Goal: Information Seeking & Learning: Learn about a topic

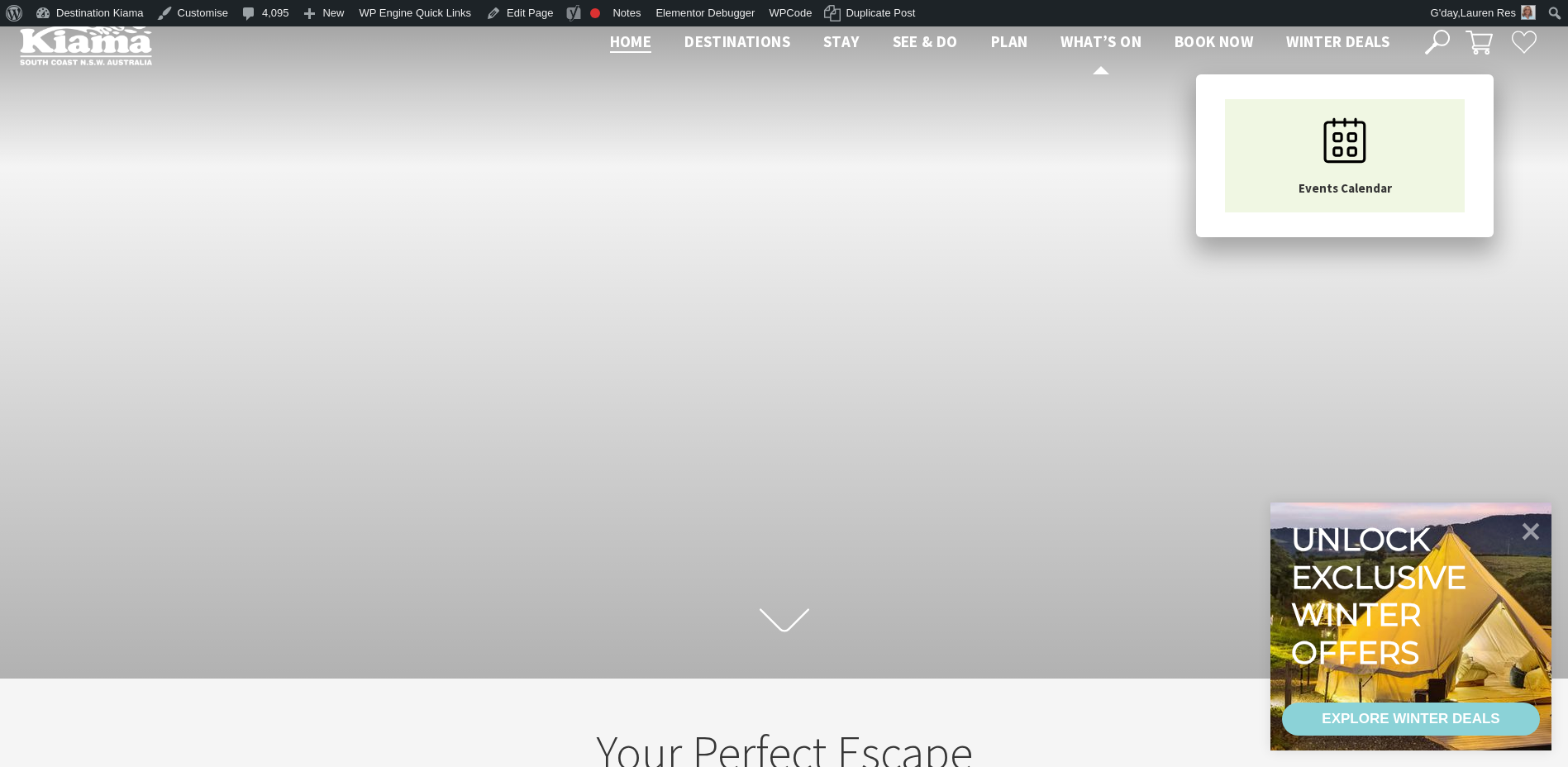
click at [1111, 34] on span "What’s On" at bounding box center [1100, 41] width 81 height 20
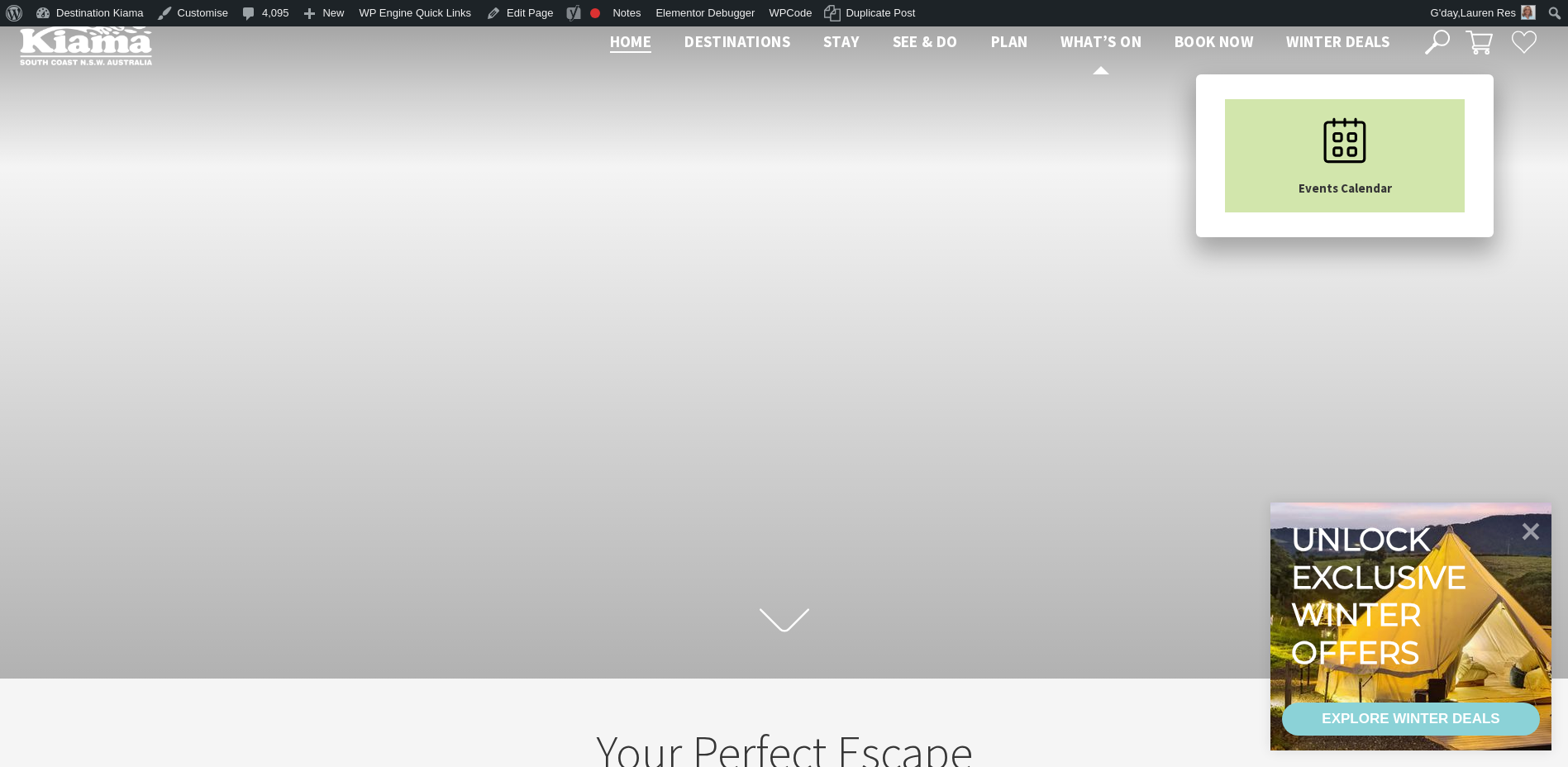
scroll to position [25, 1580]
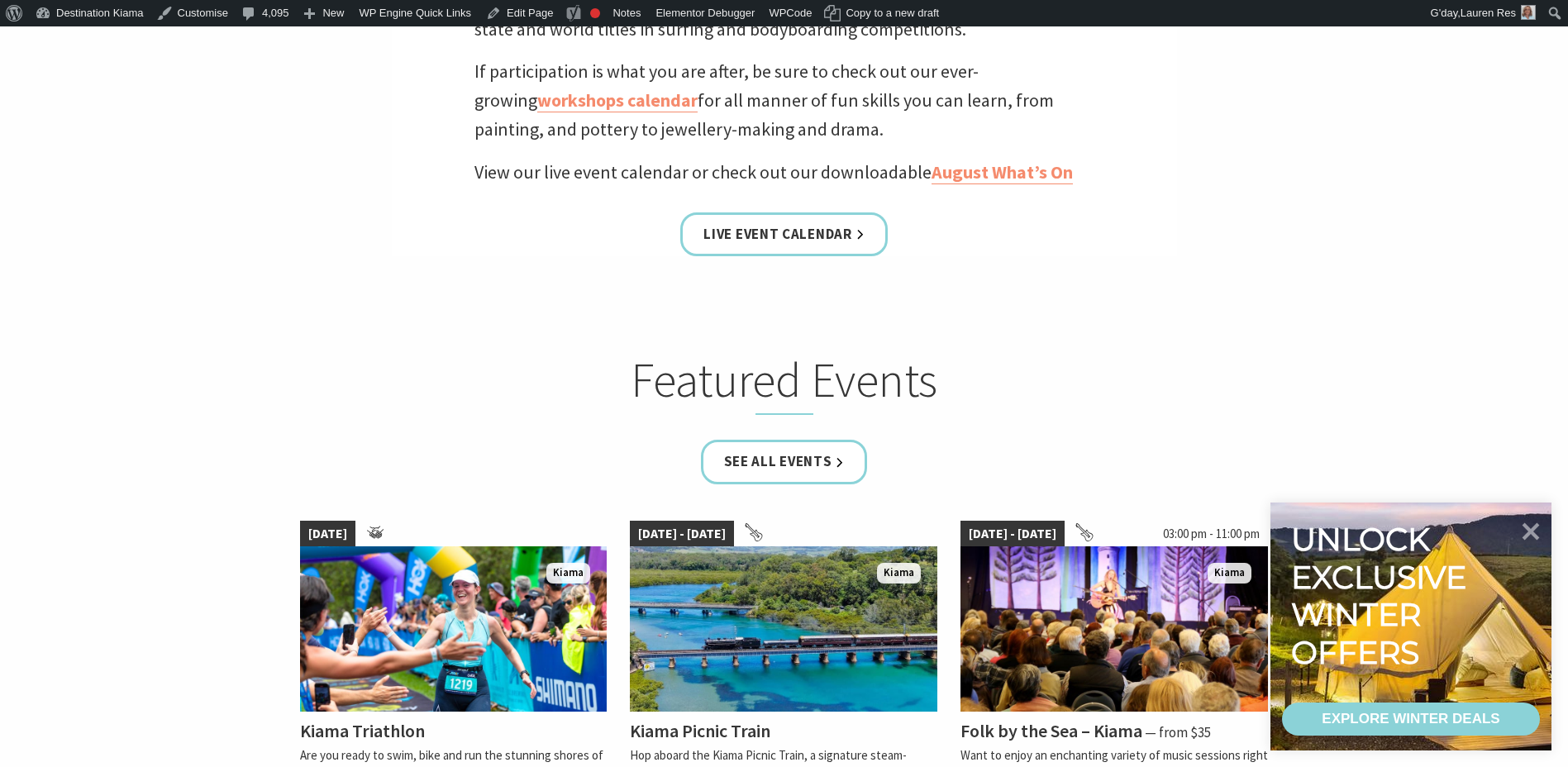
scroll to position [743, 0]
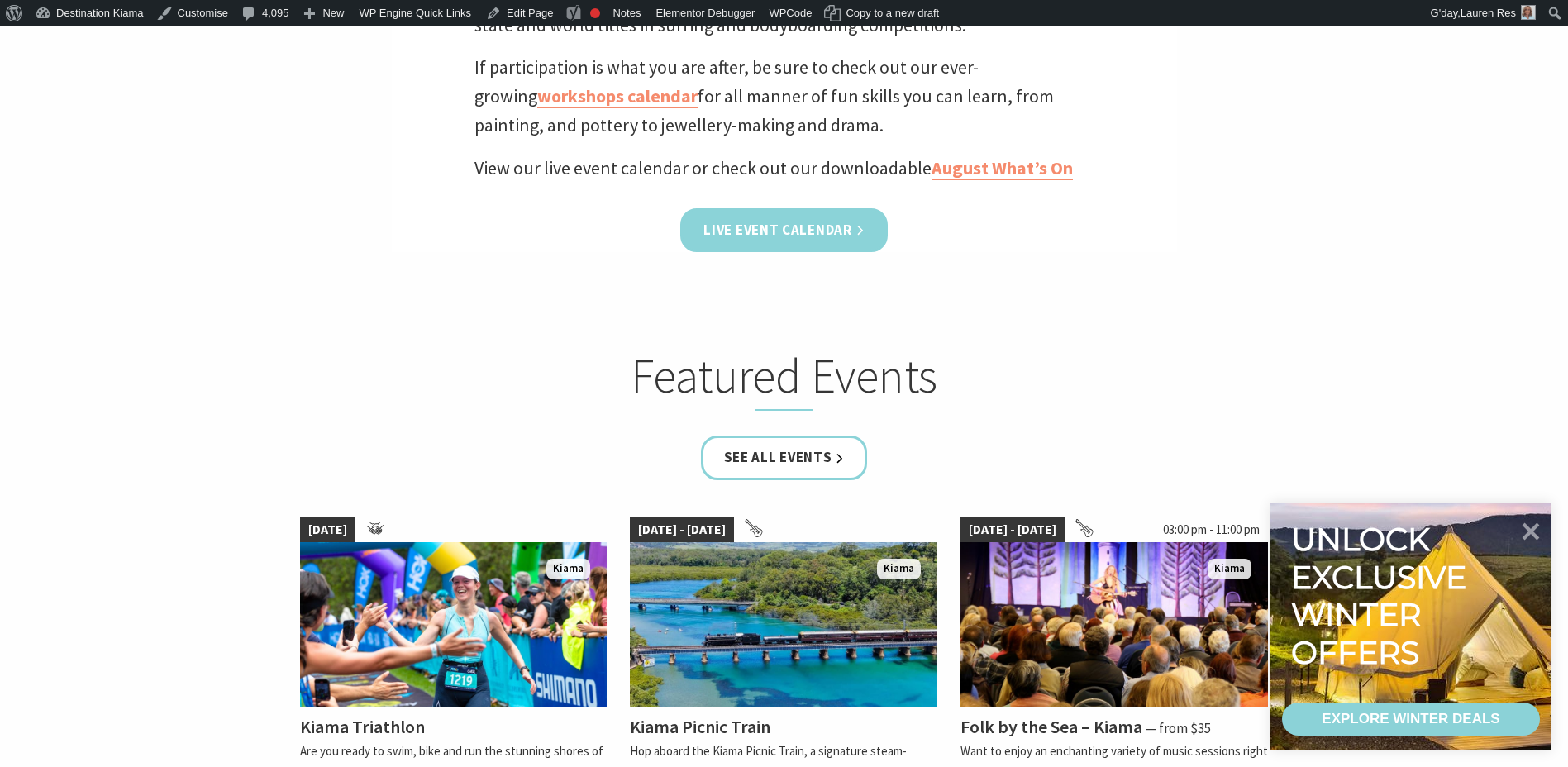
click at [759, 221] on link "Live Event Calendar" at bounding box center [783, 230] width 207 height 44
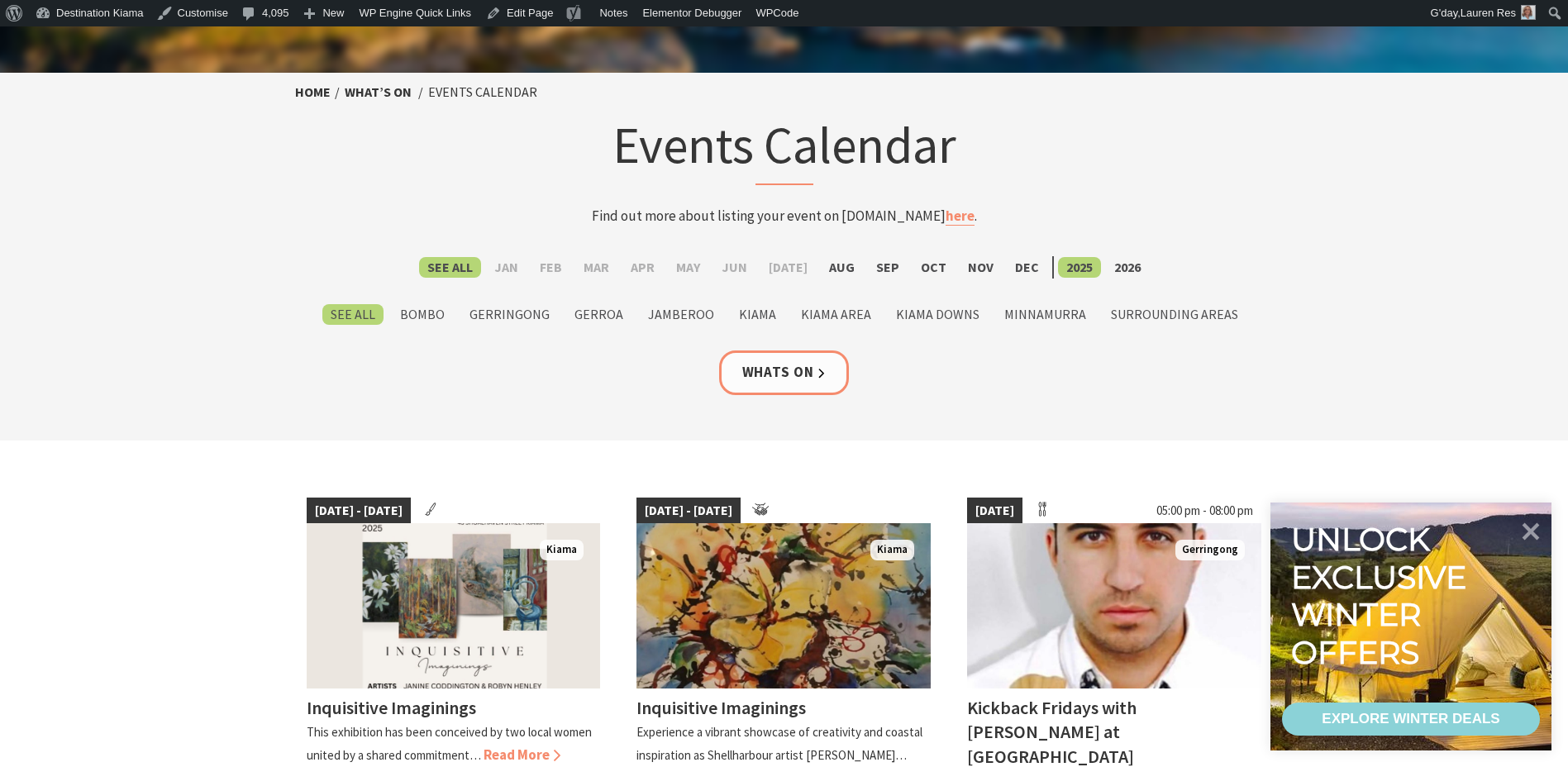
scroll to position [82, 0]
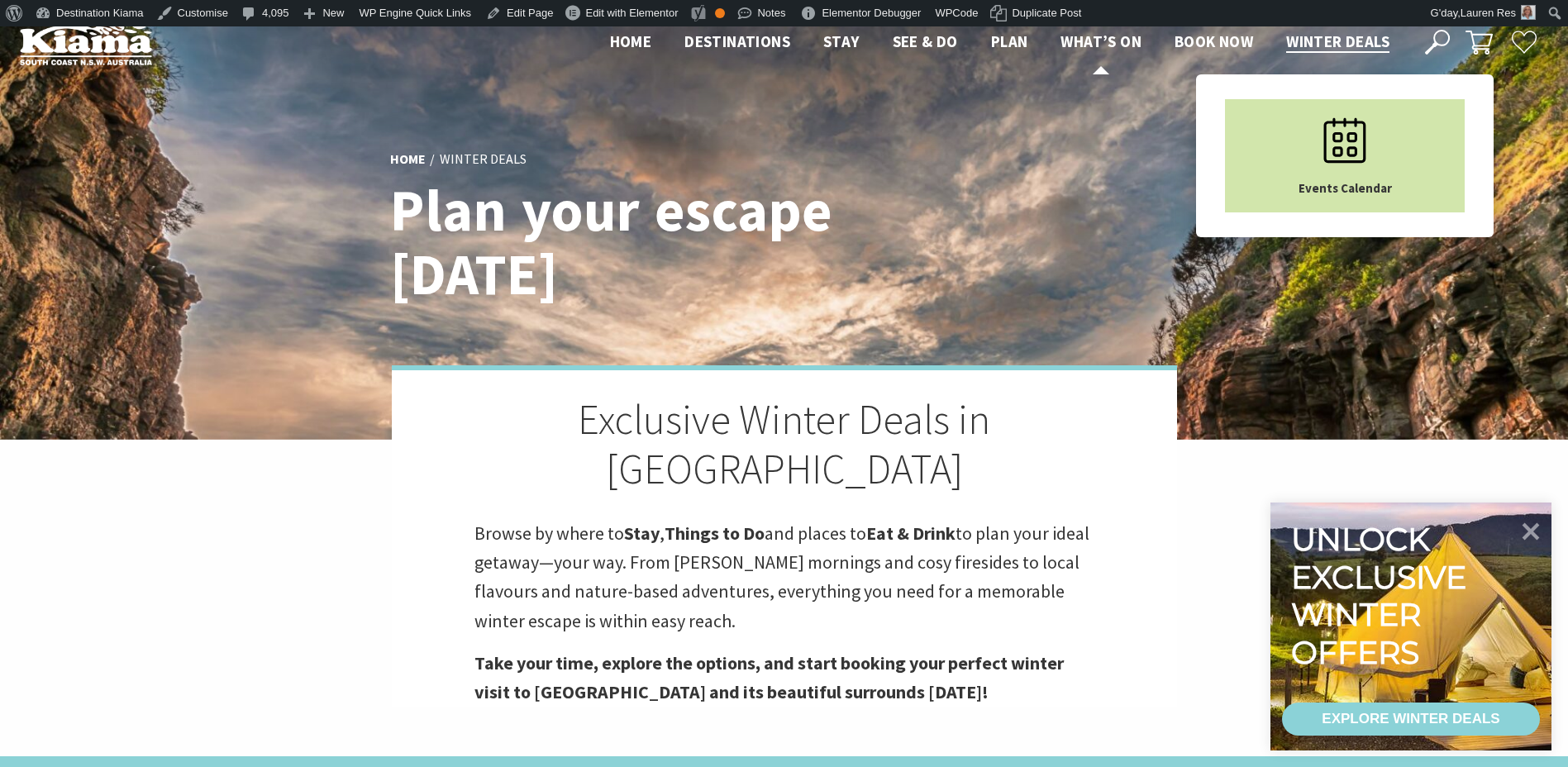
click at [1331, 151] on icon "Main Menu" at bounding box center [1345, 140] width 82 height 82
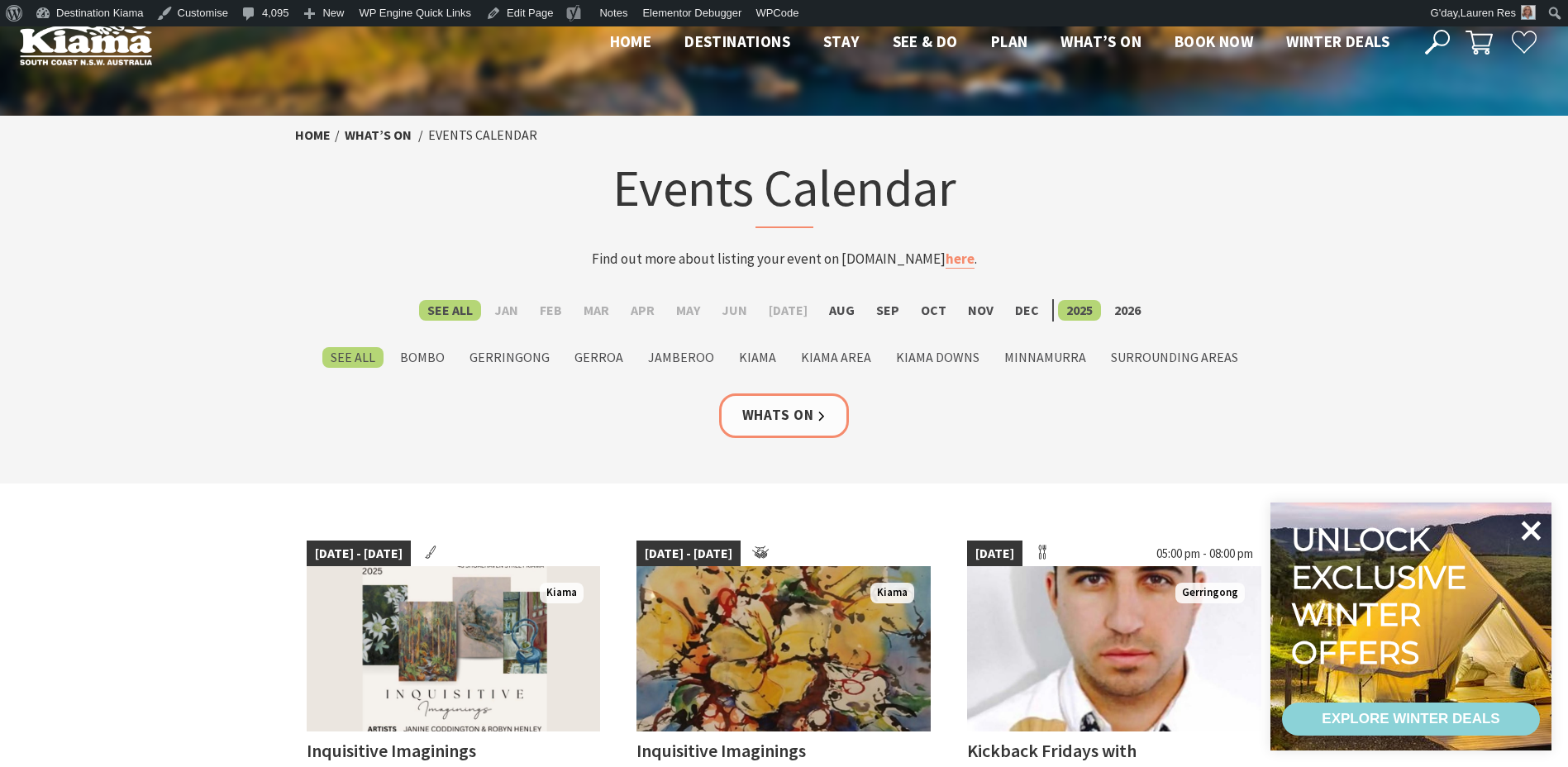
click at [1535, 526] on icon at bounding box center [1531, 531] width 20 height 20
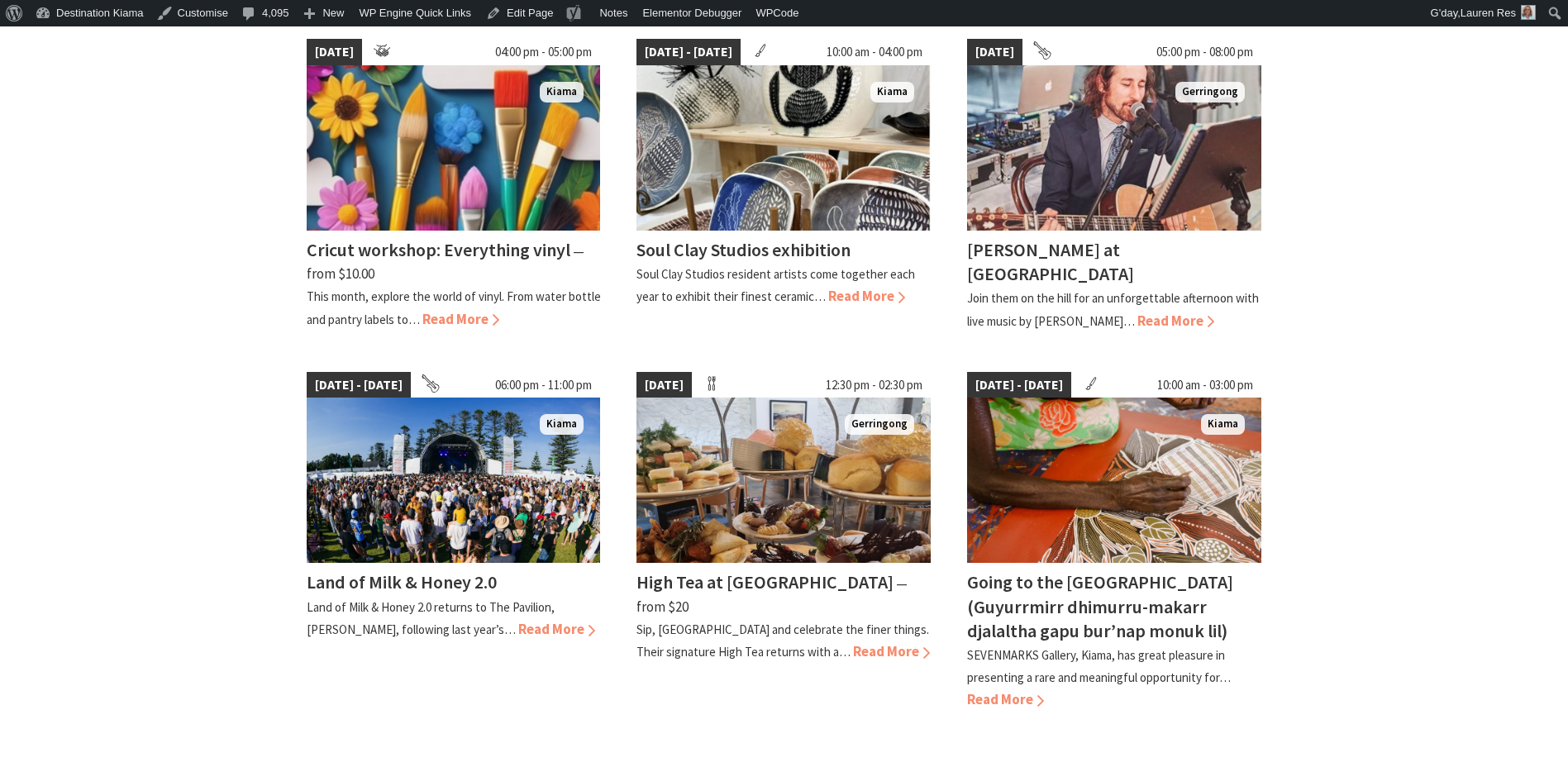
scroll to position [1322, 0]
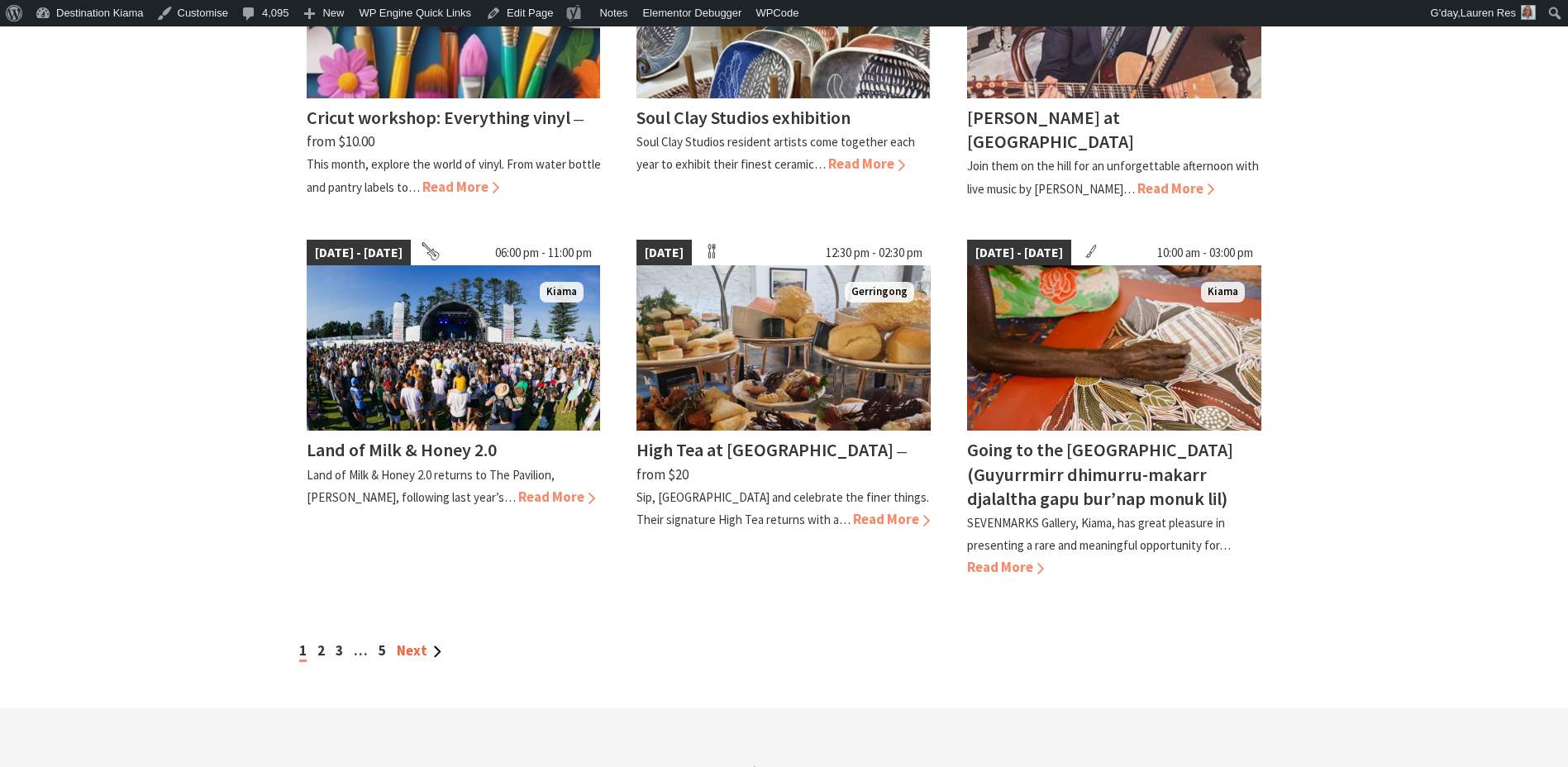
click at [413, 642] on link "Next" at bounding box center [419, 650] width 45 height 19
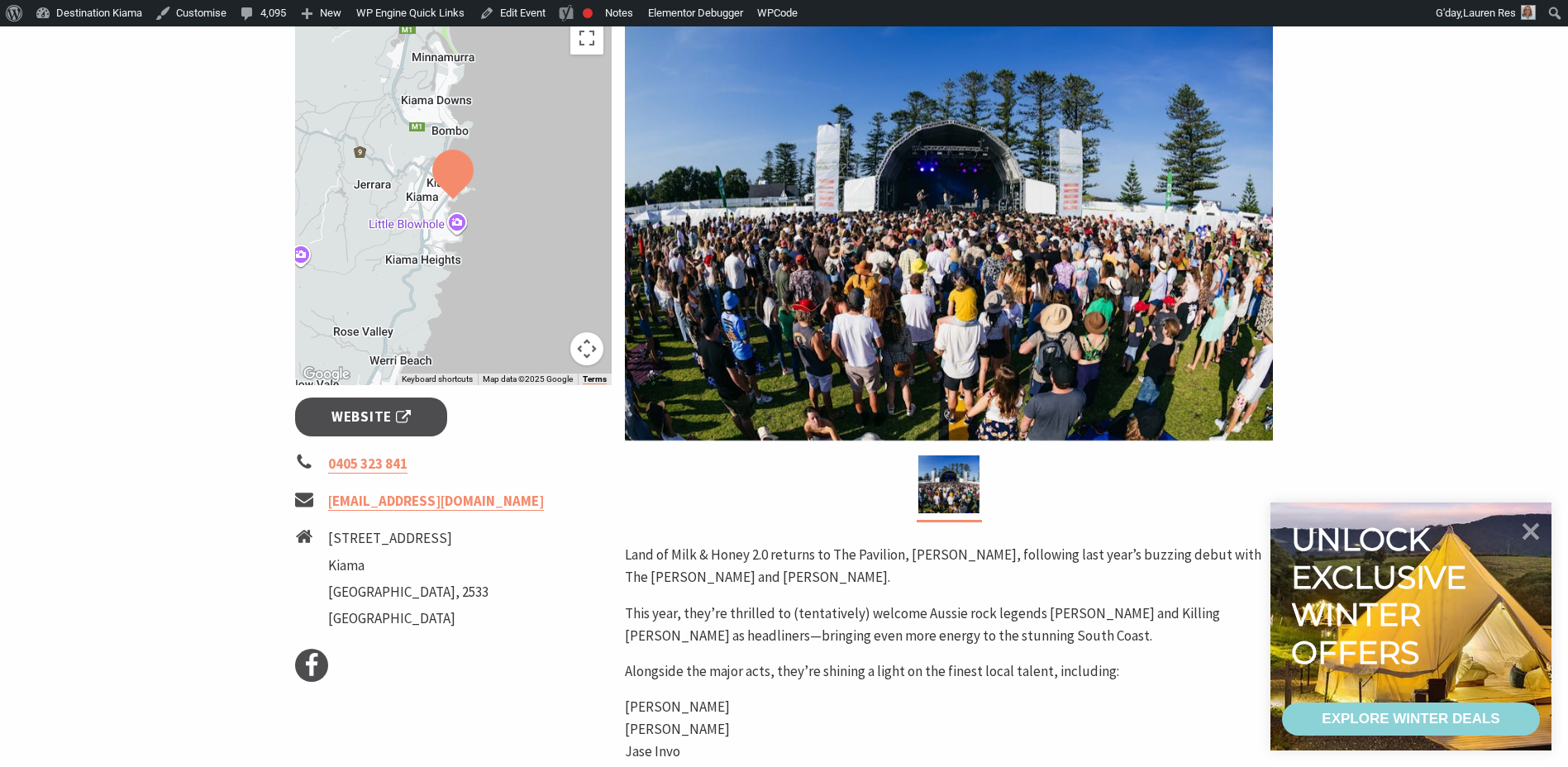
scroll to position [413, 0]
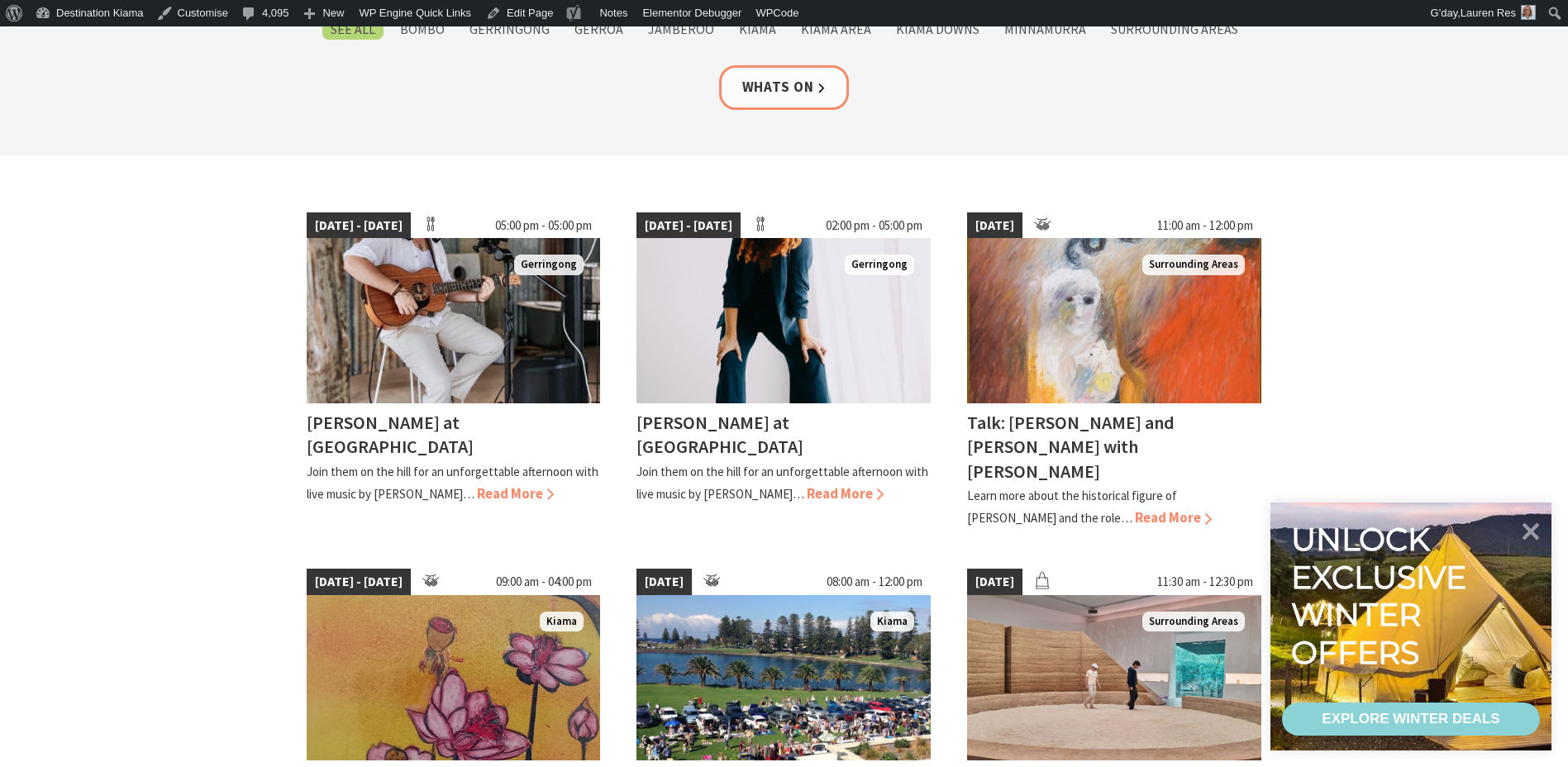
scroll to position [330, 0]
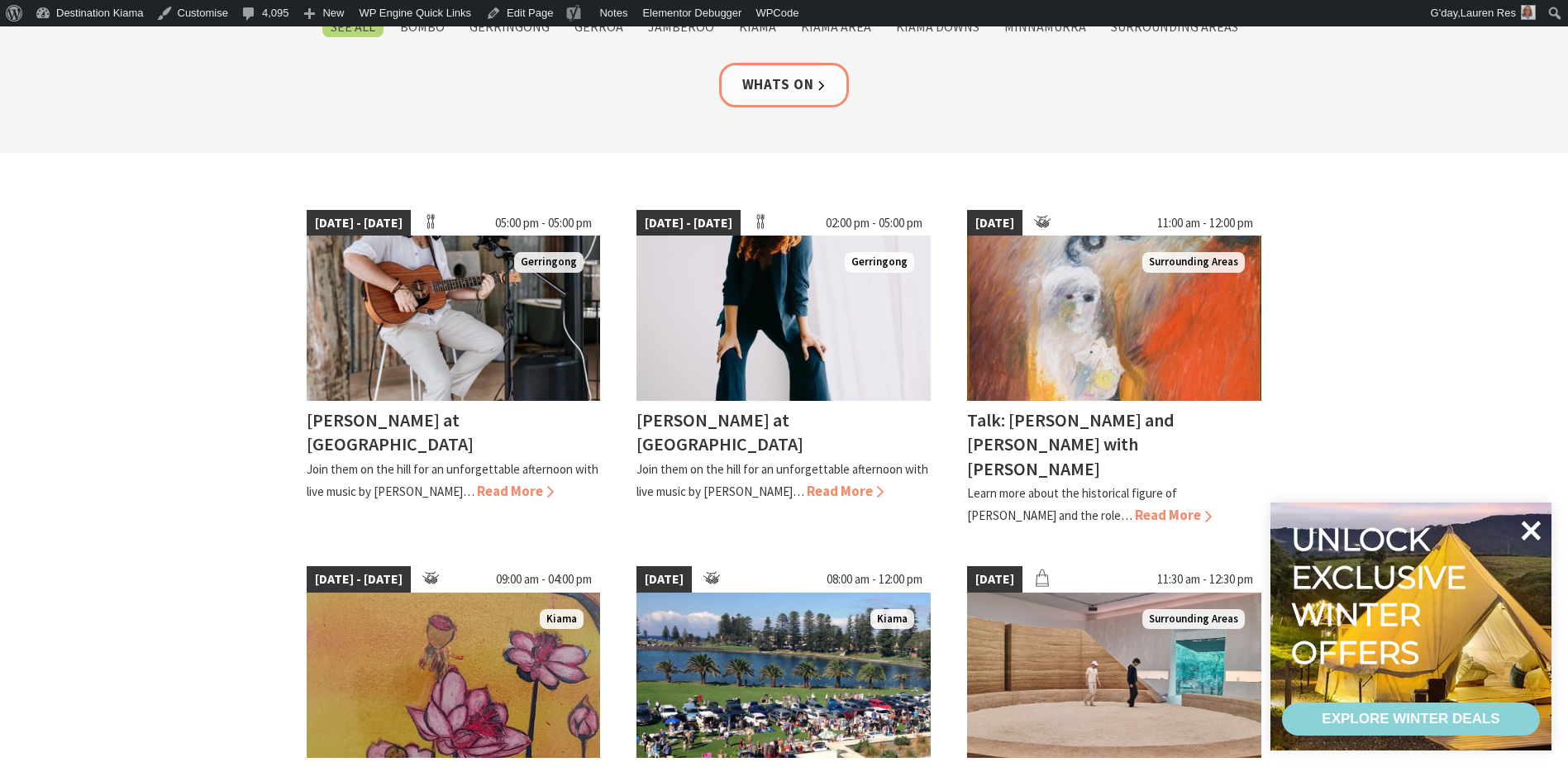
click at [1536, 532] on icon at bounding box center [1530, 530] width 39 height 39
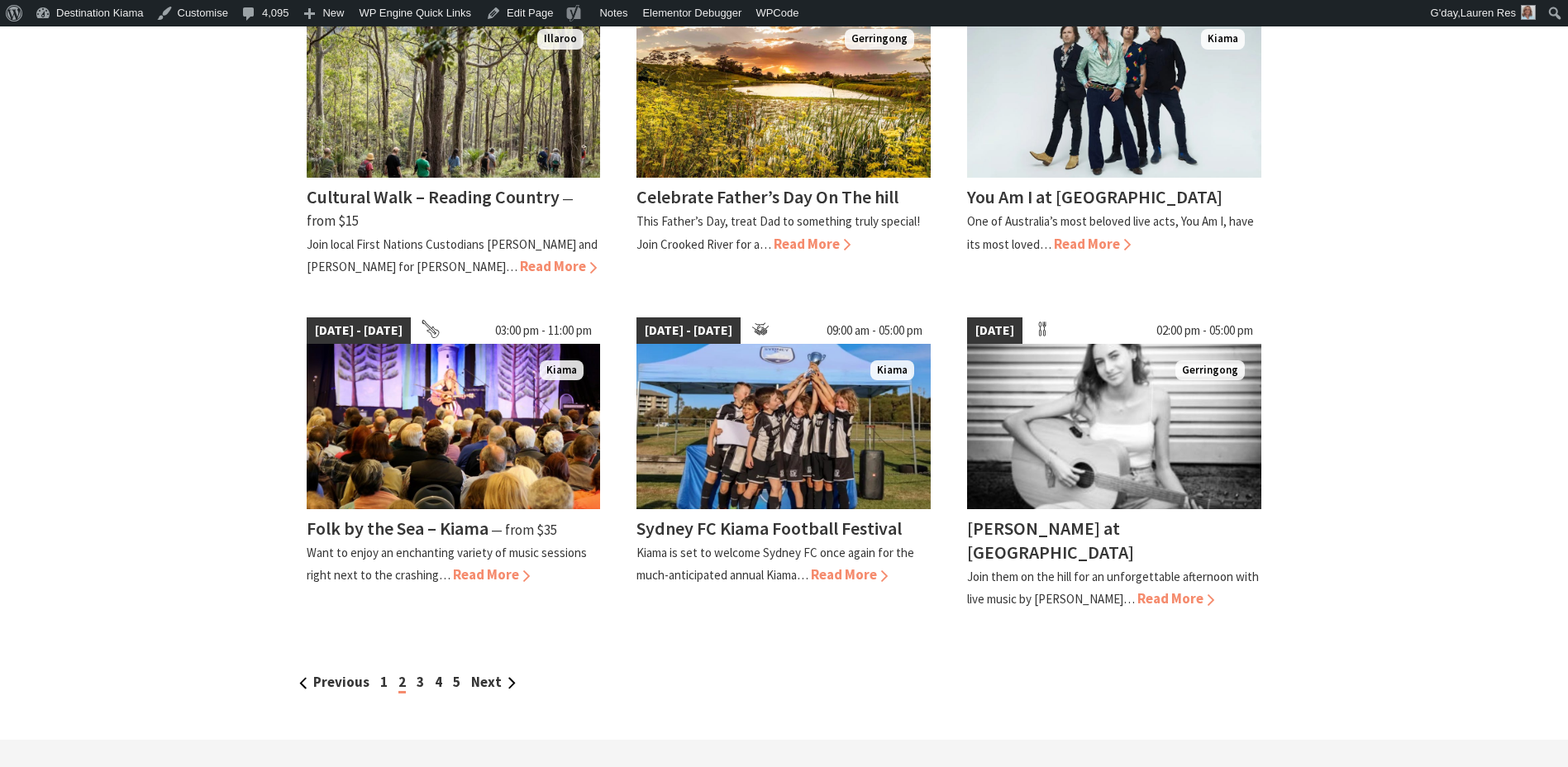
scroll to position [1240, 0]
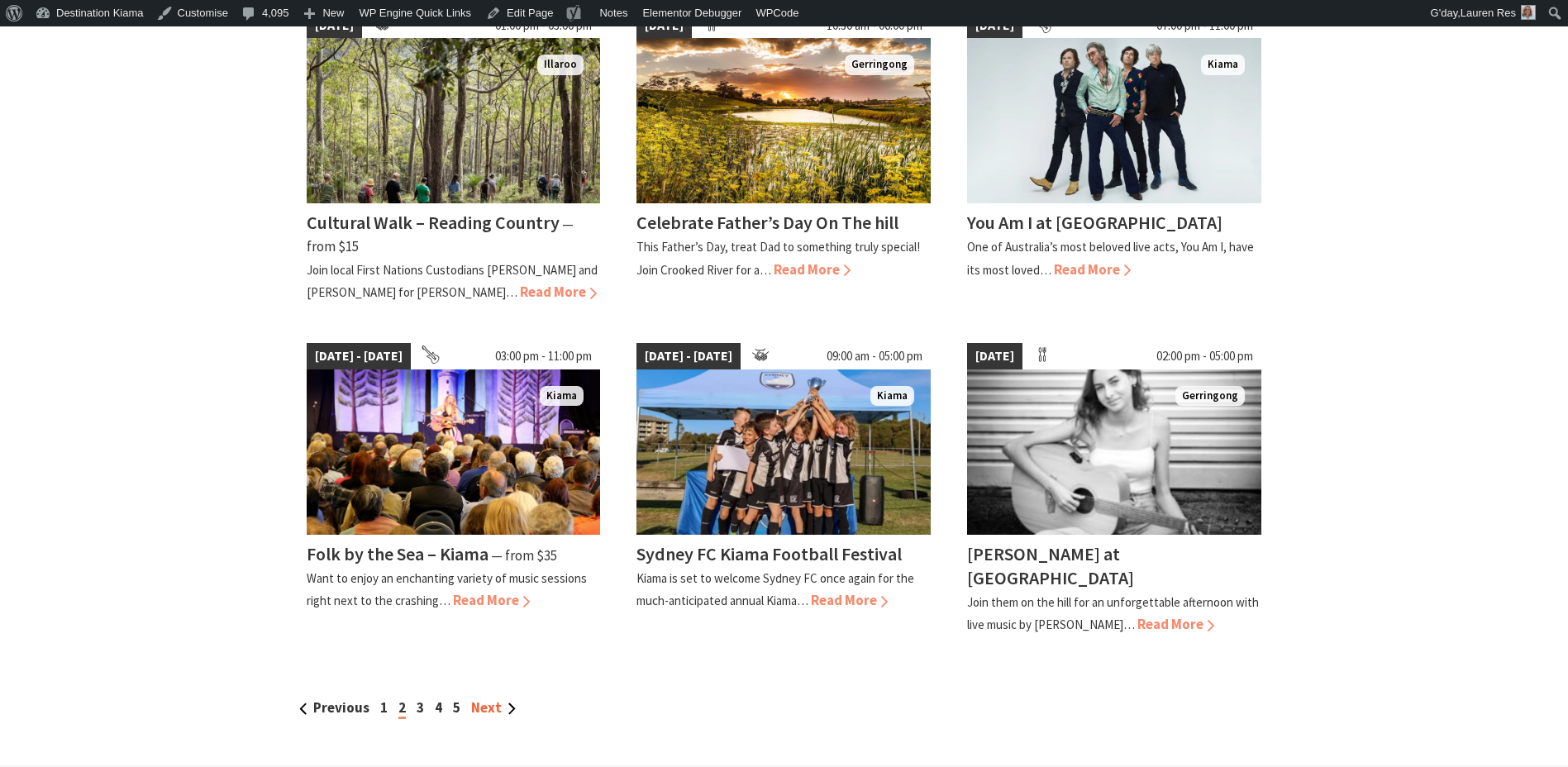
click at [484, 698] on link "Next" at bounding box center [494, 707] width 45 height 19
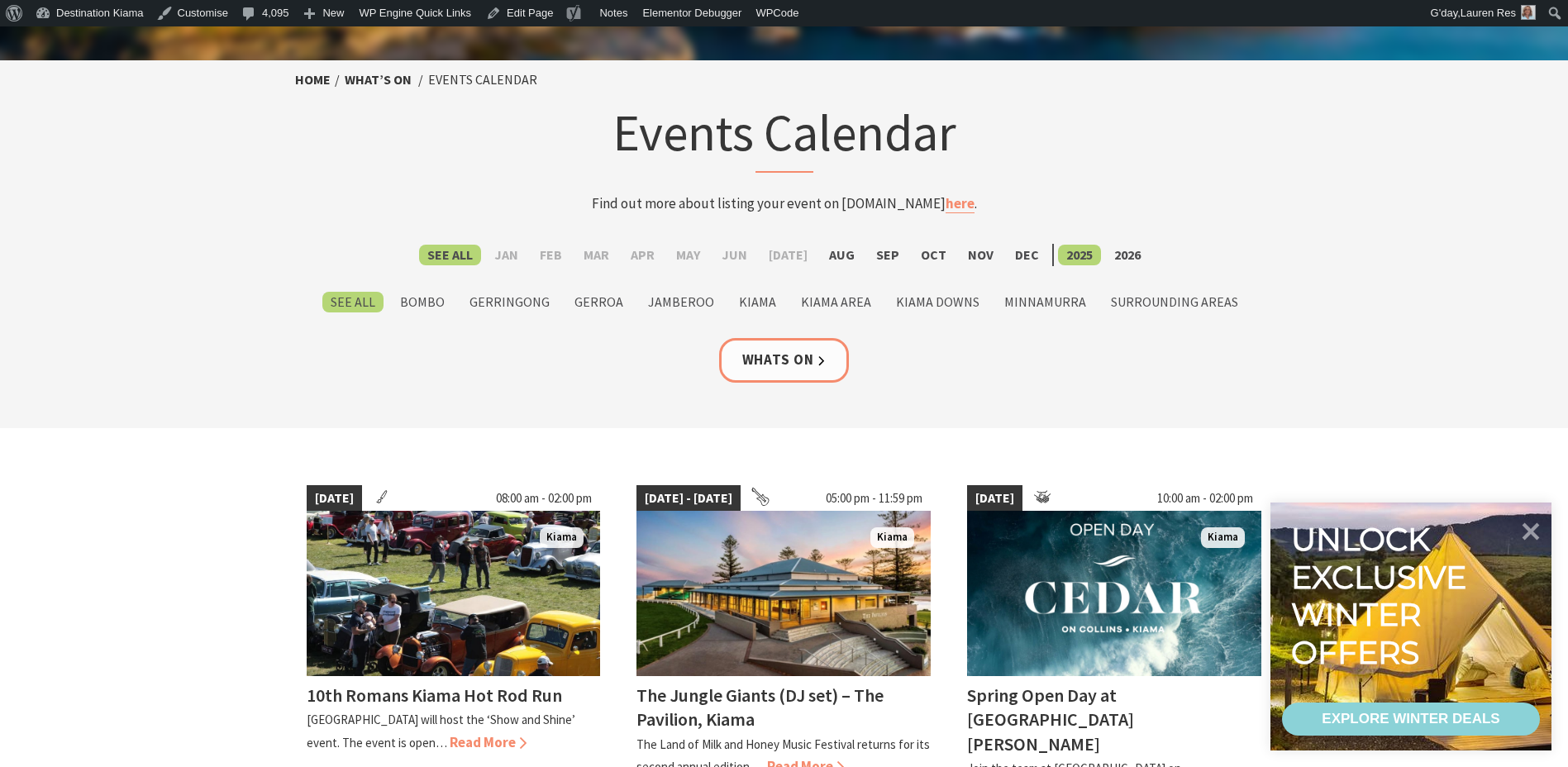
scroll to position [82, 0]
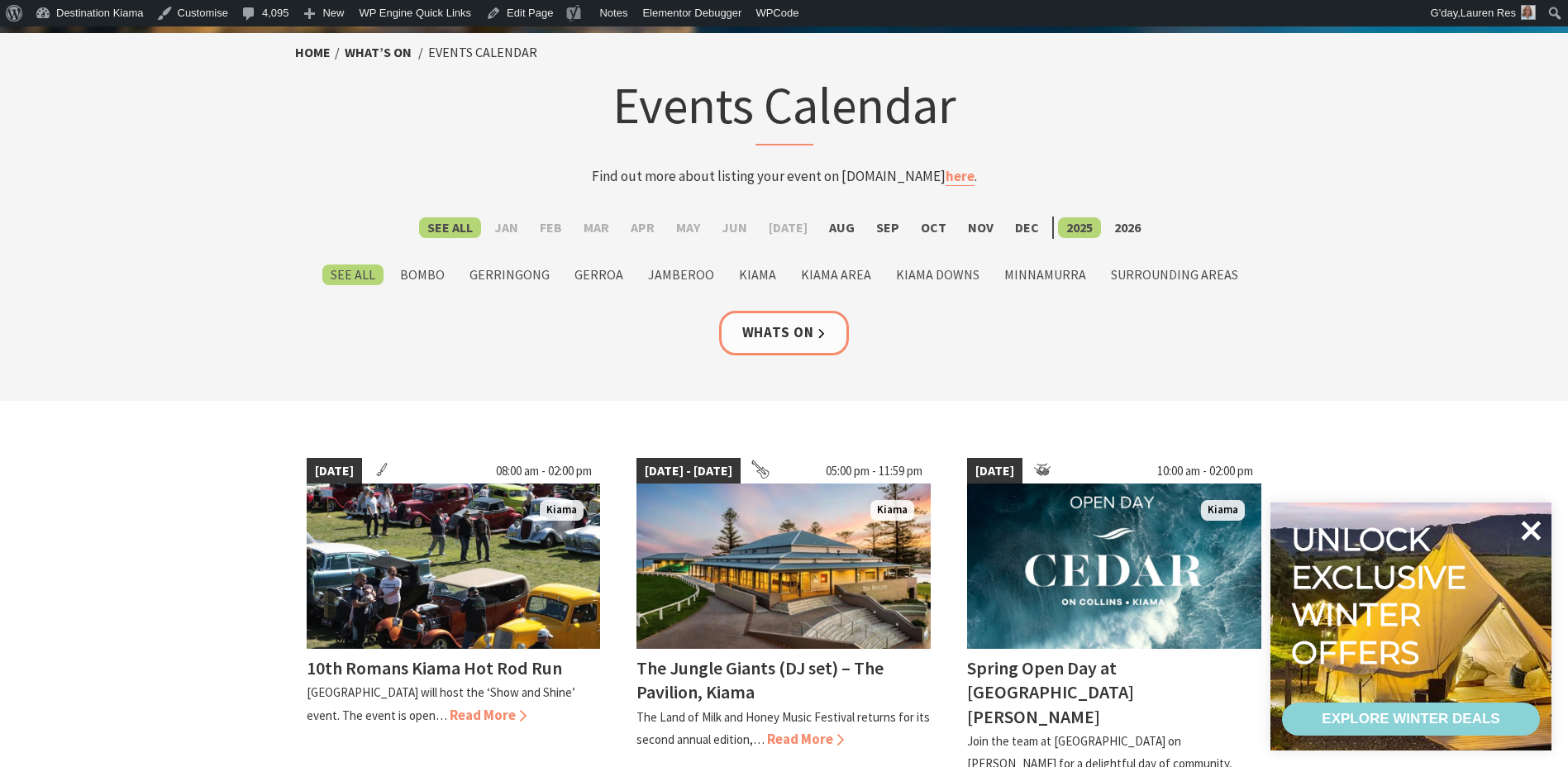
click at [1521, 542] on icon at bounding box center [1530, 530] width 39 height 39
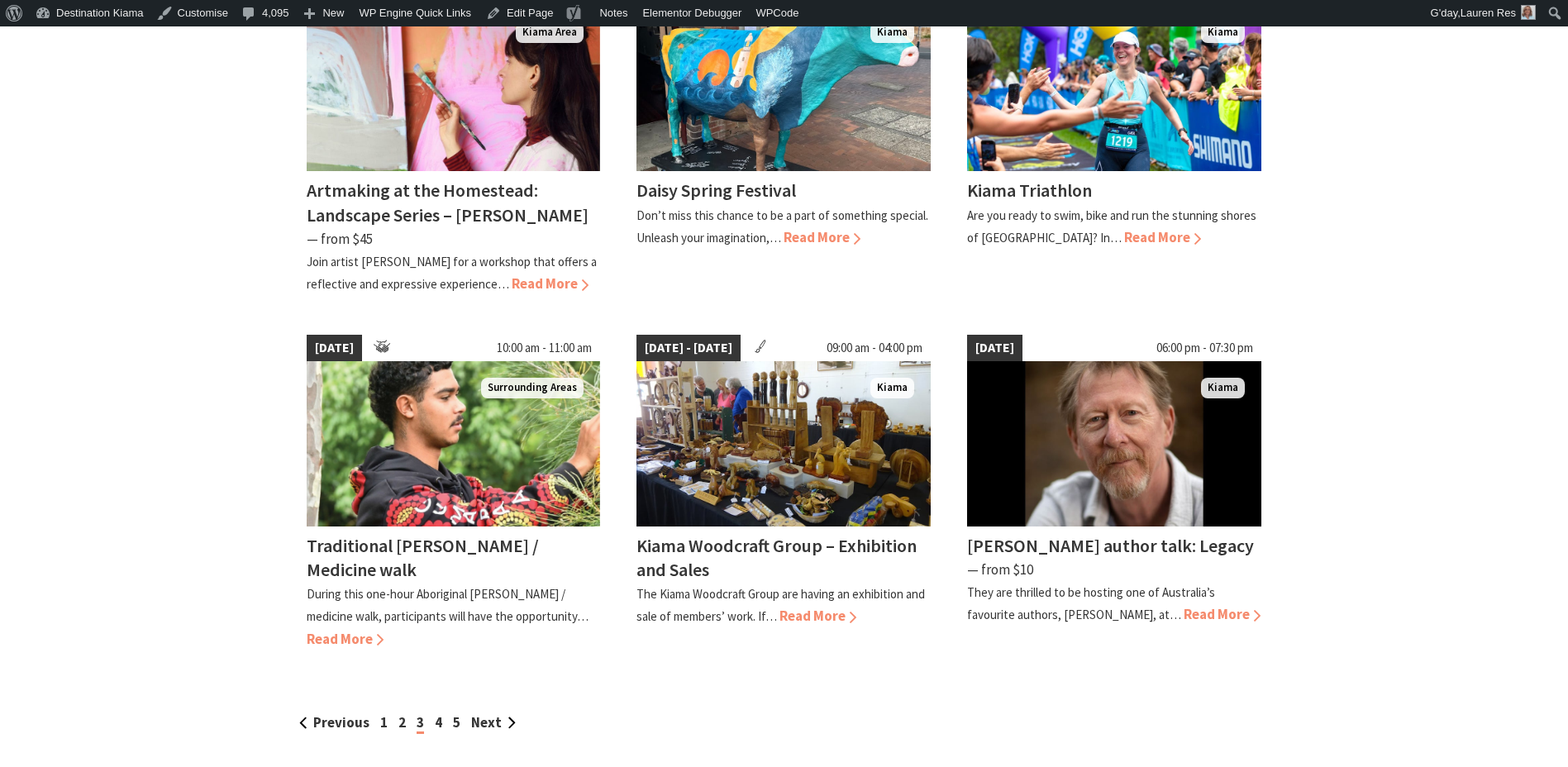
scroll to position [1405, 0]
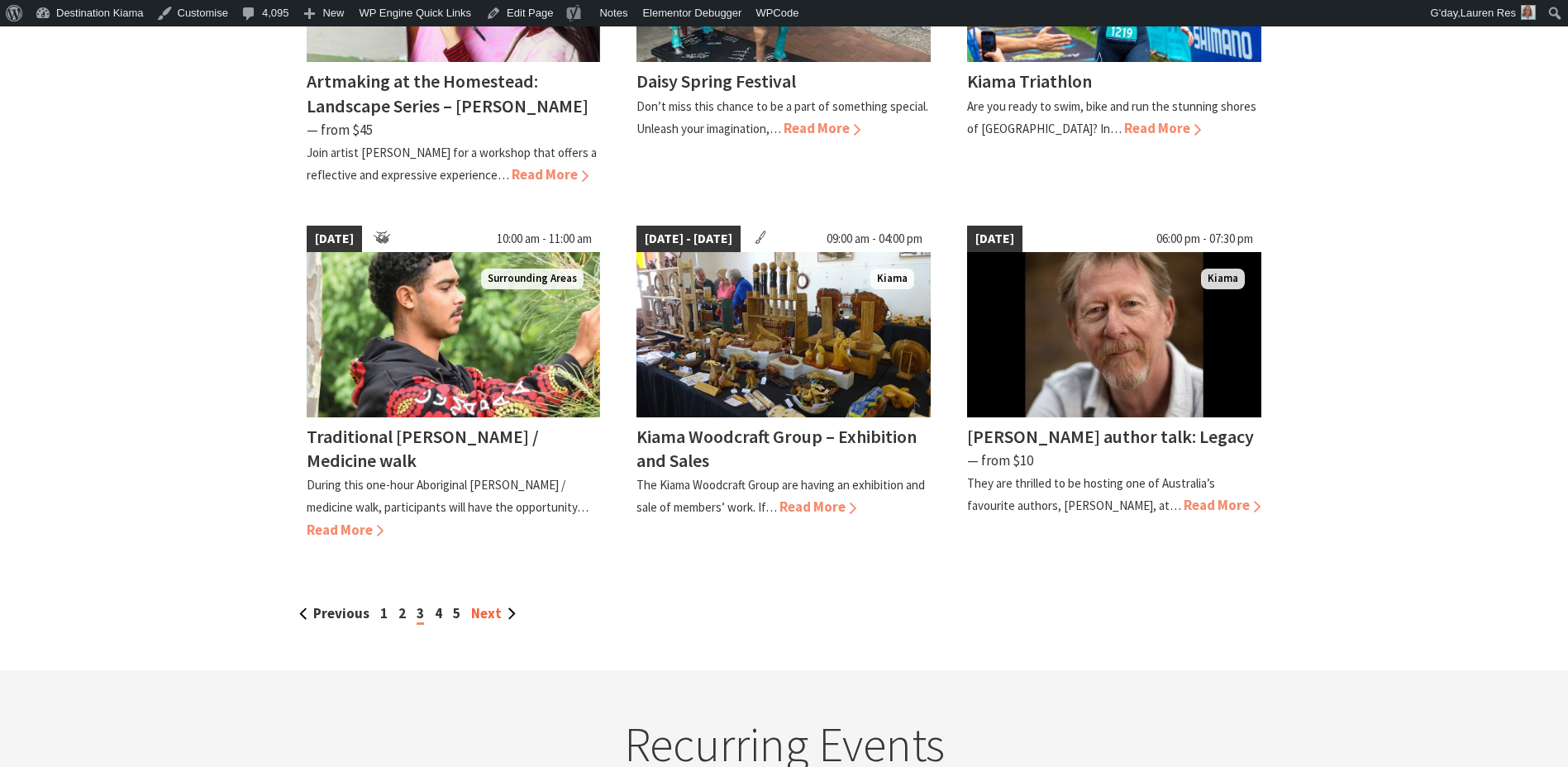
click at [479, 604] on link "Next" at bounding box center [494, 613] width 45 height 19
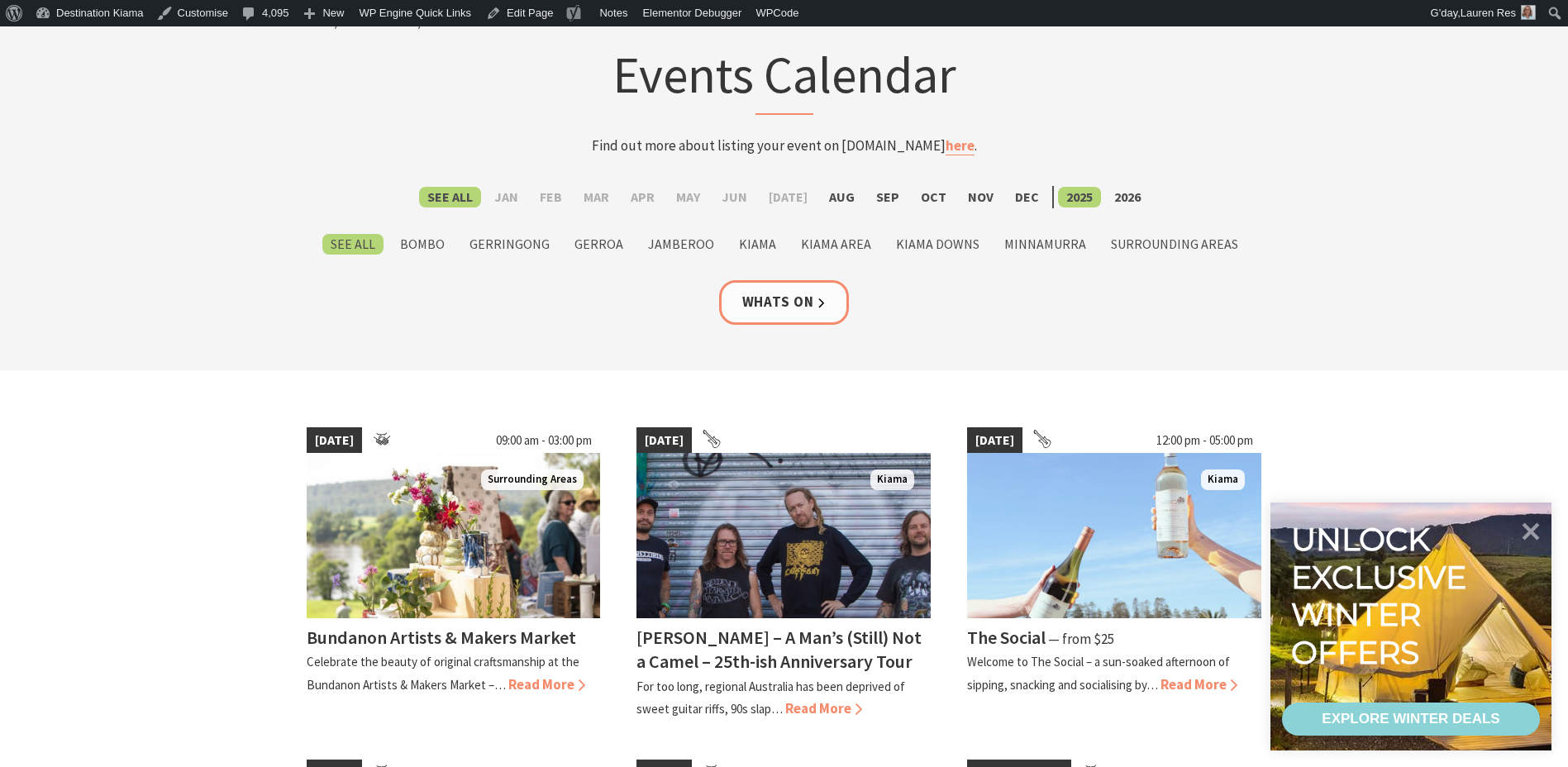
scroll to position [413, 0]
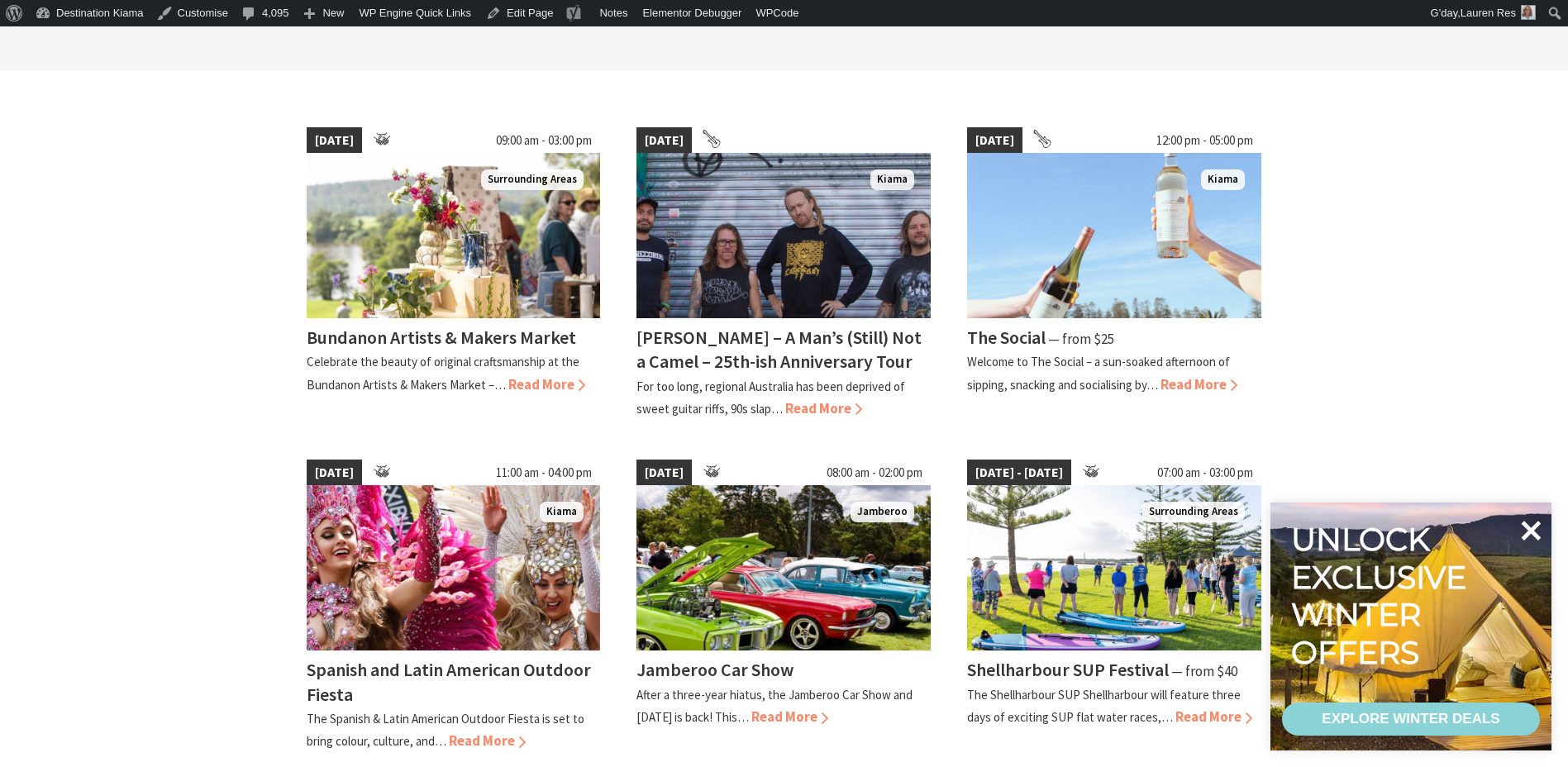
click at [1521, 524] on icon at bounding box center [1531, 531] width 20 height 20
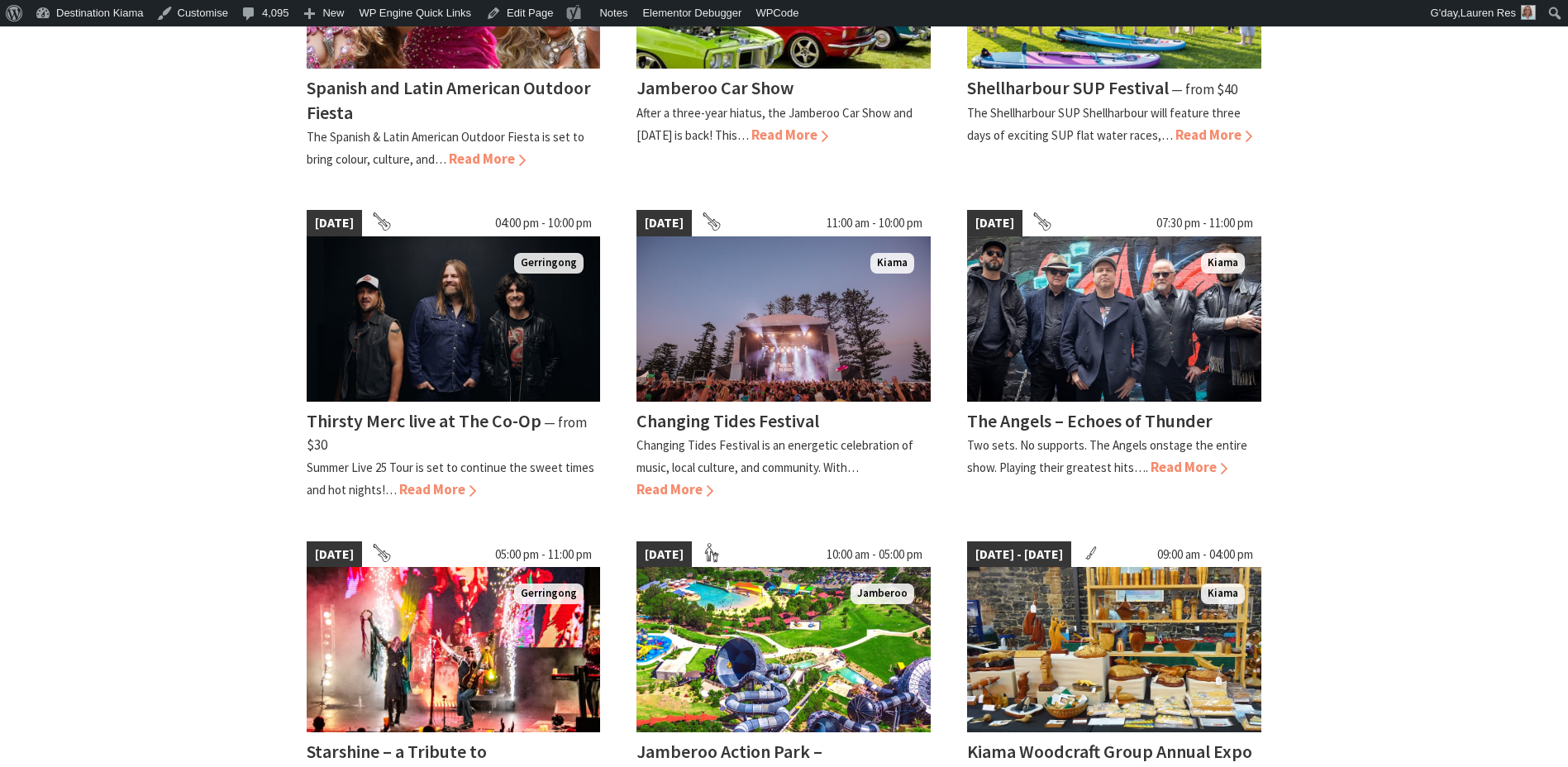
scroll to position [1488, 0]
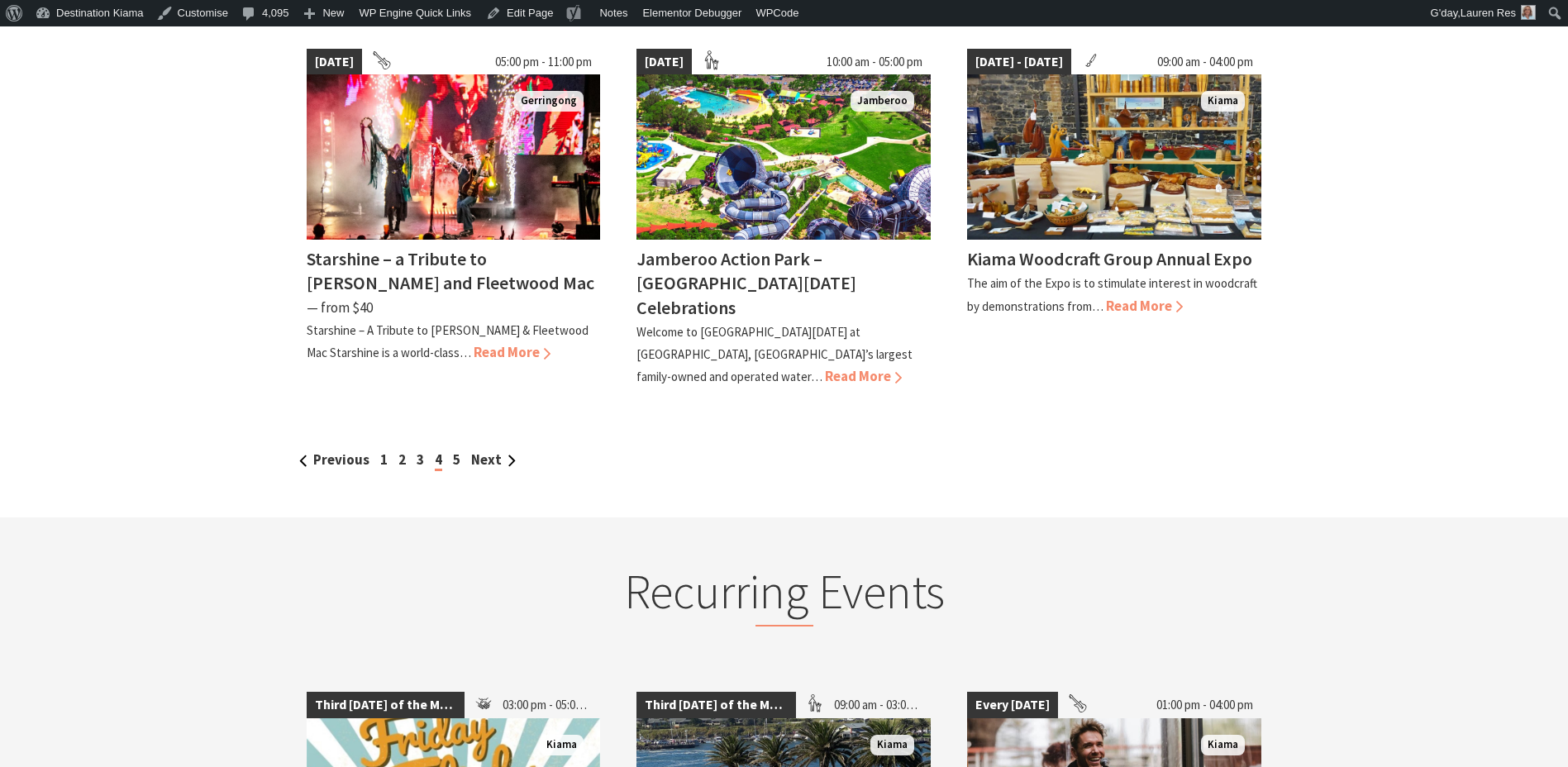
drag, startPoint x: 489, startPoint y: 438, endPoint x: 489, endPoint y: 422, distance: 16.0
click at [489, 451] on link "Next" at bounding box center [494, 459] width 45 height 19
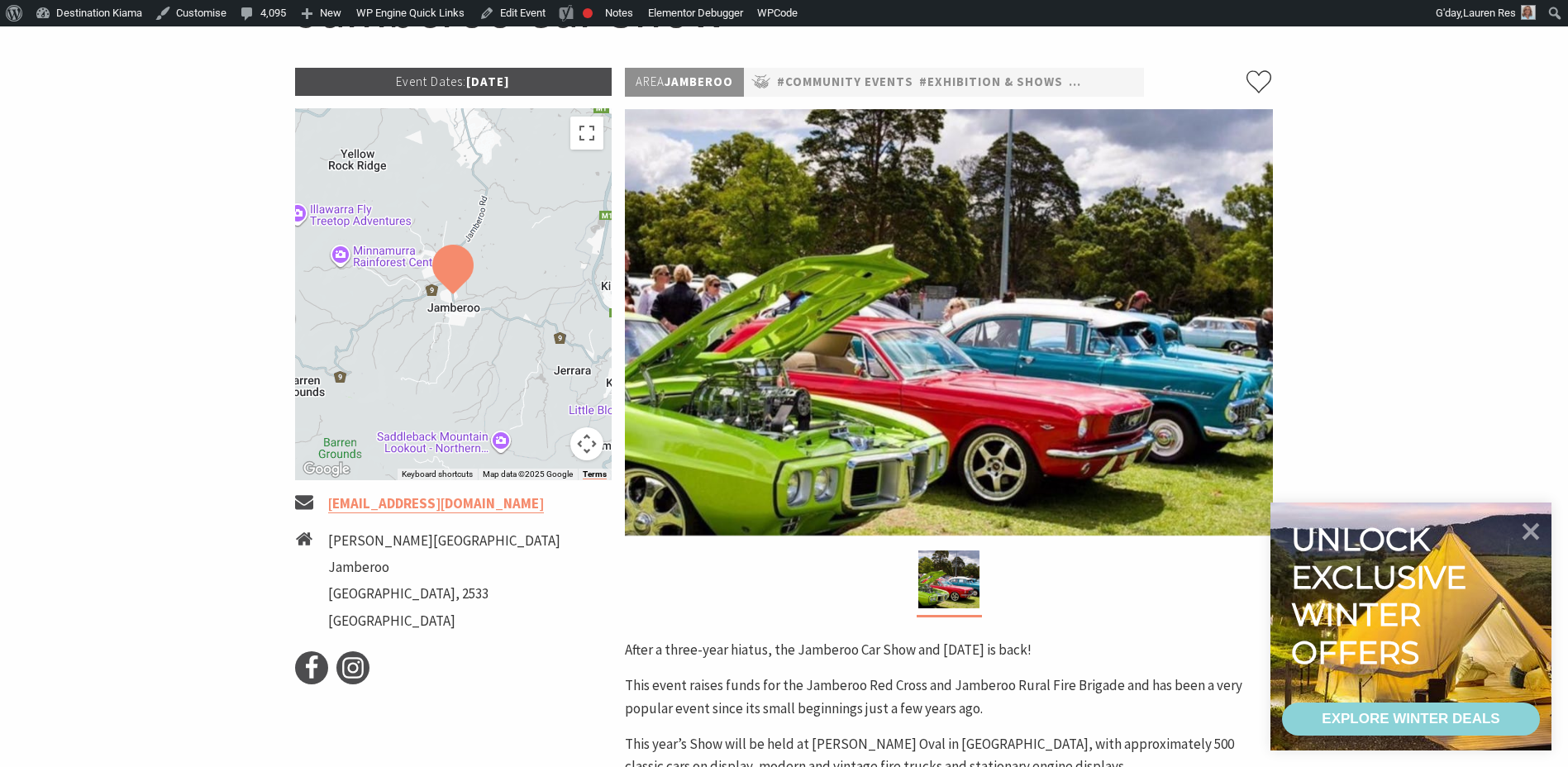
scroll to position [248, 0]
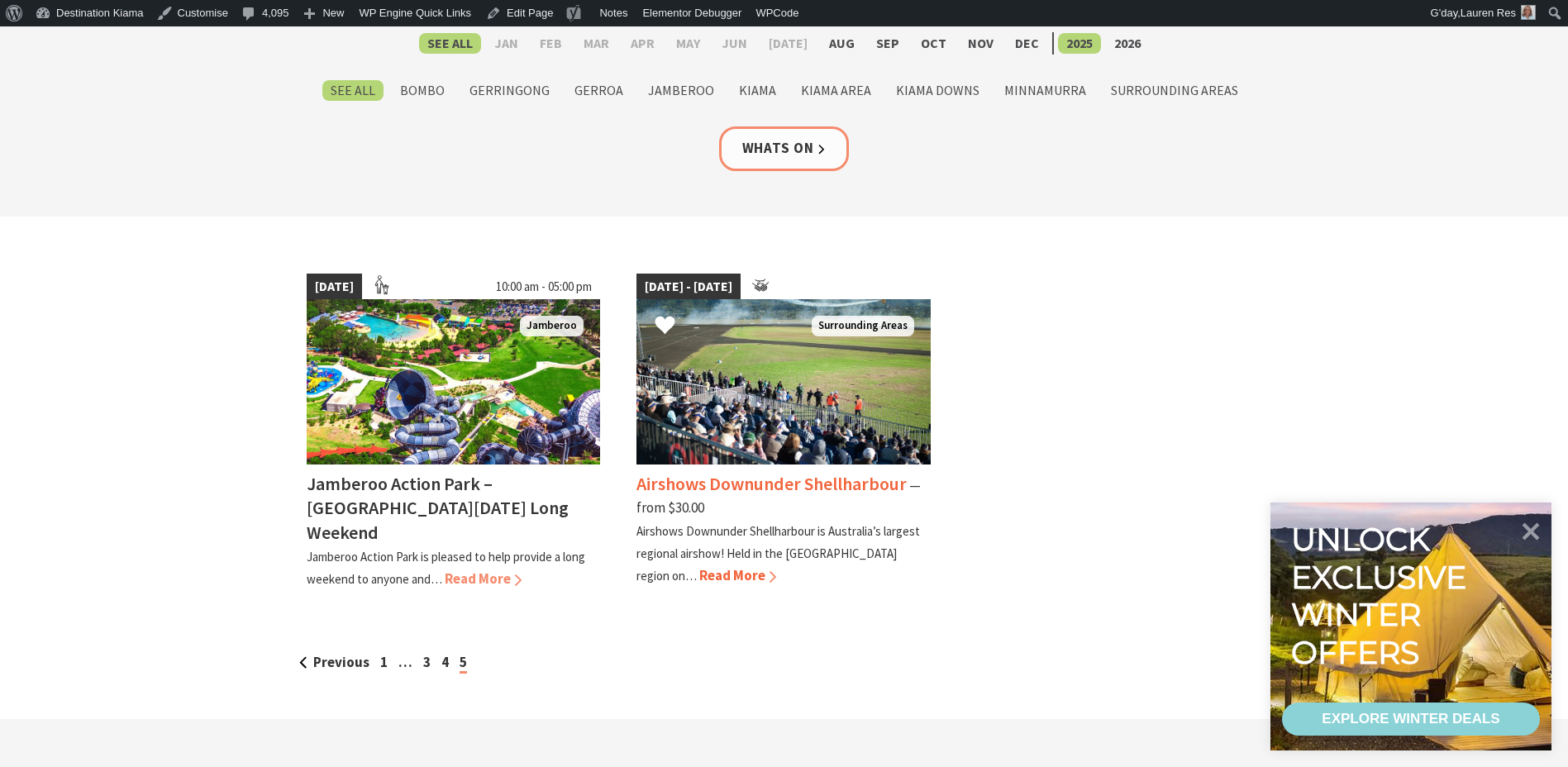
scroll to position [330, 0]
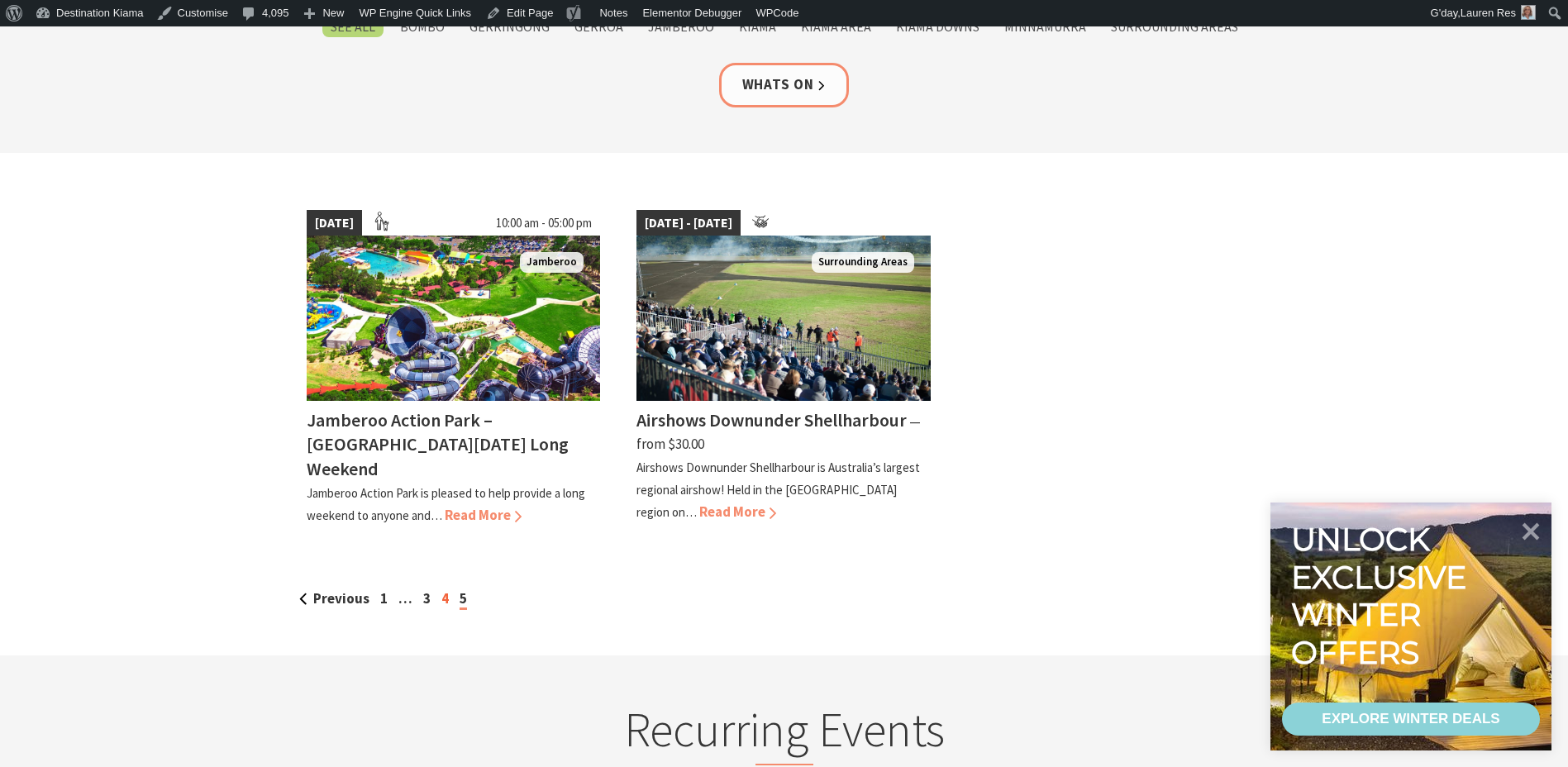
click at [442, 595] on link "4" at bounding box center [446, 599] width 8 height 19
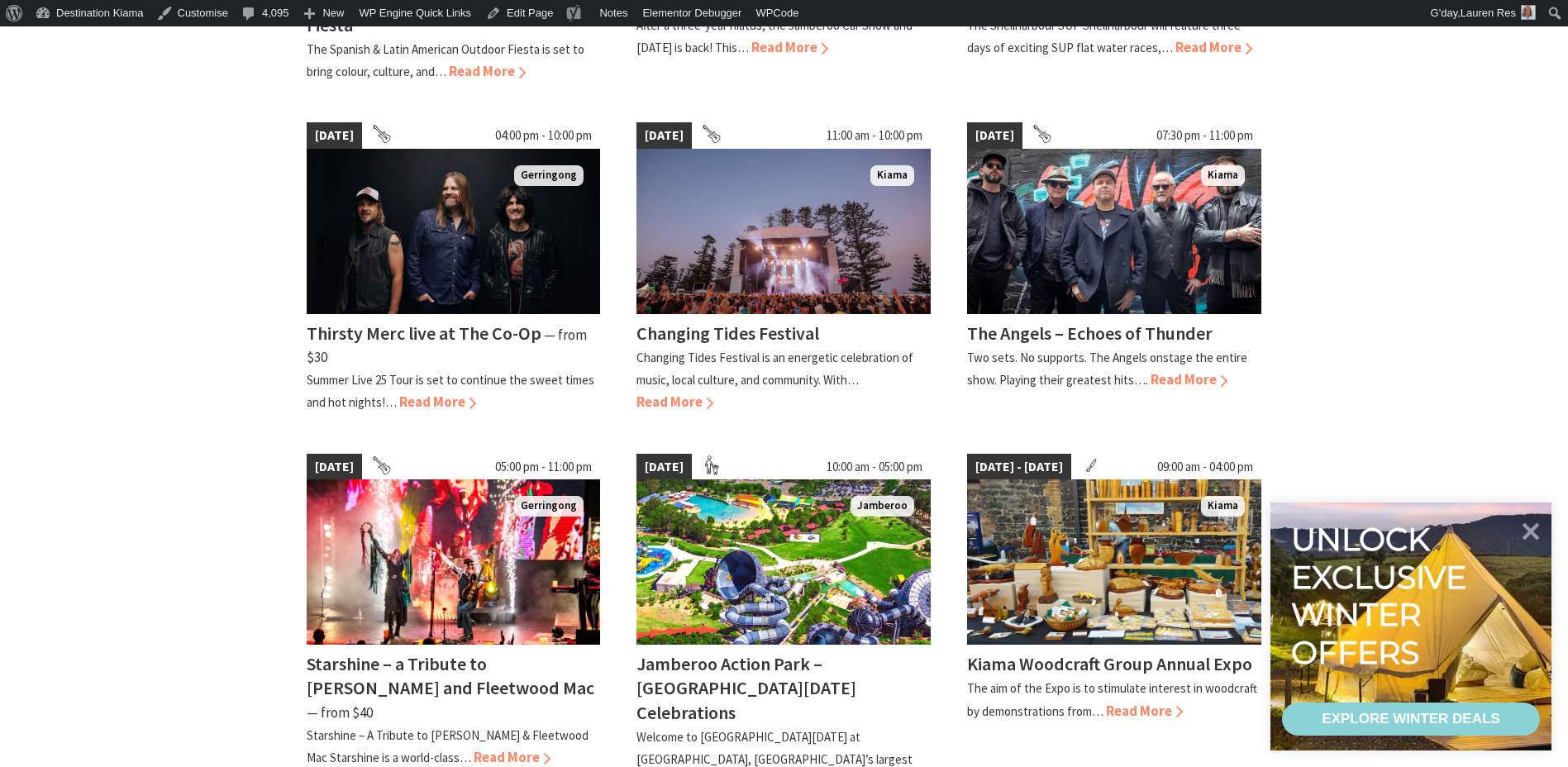
scroll to position [1075, 0]
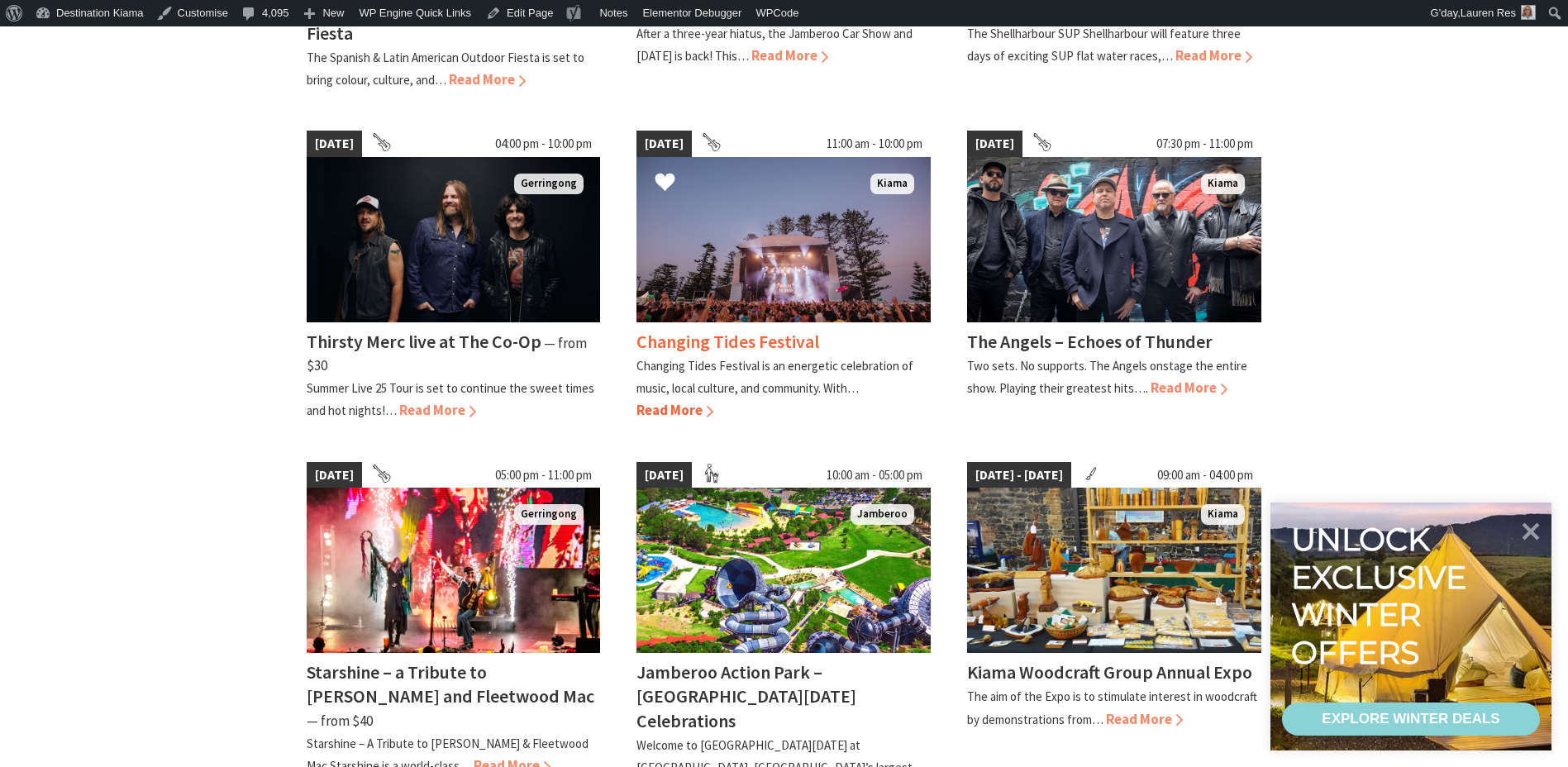
click at [680, 338] on h4 "Changing Tides Festival" at bounding box center [728, 342] width 182 height 24
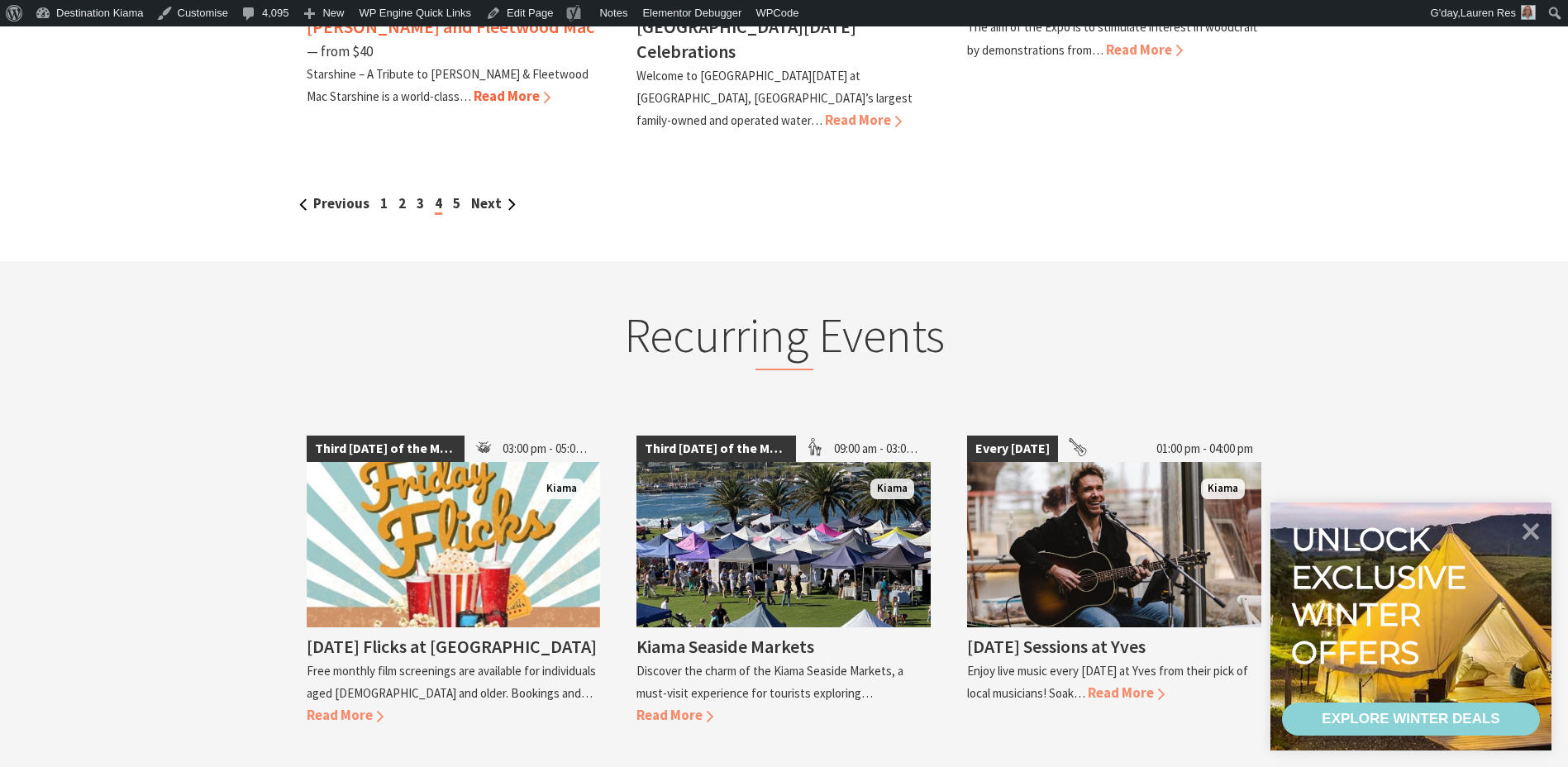
scroll to position [1488, 0]
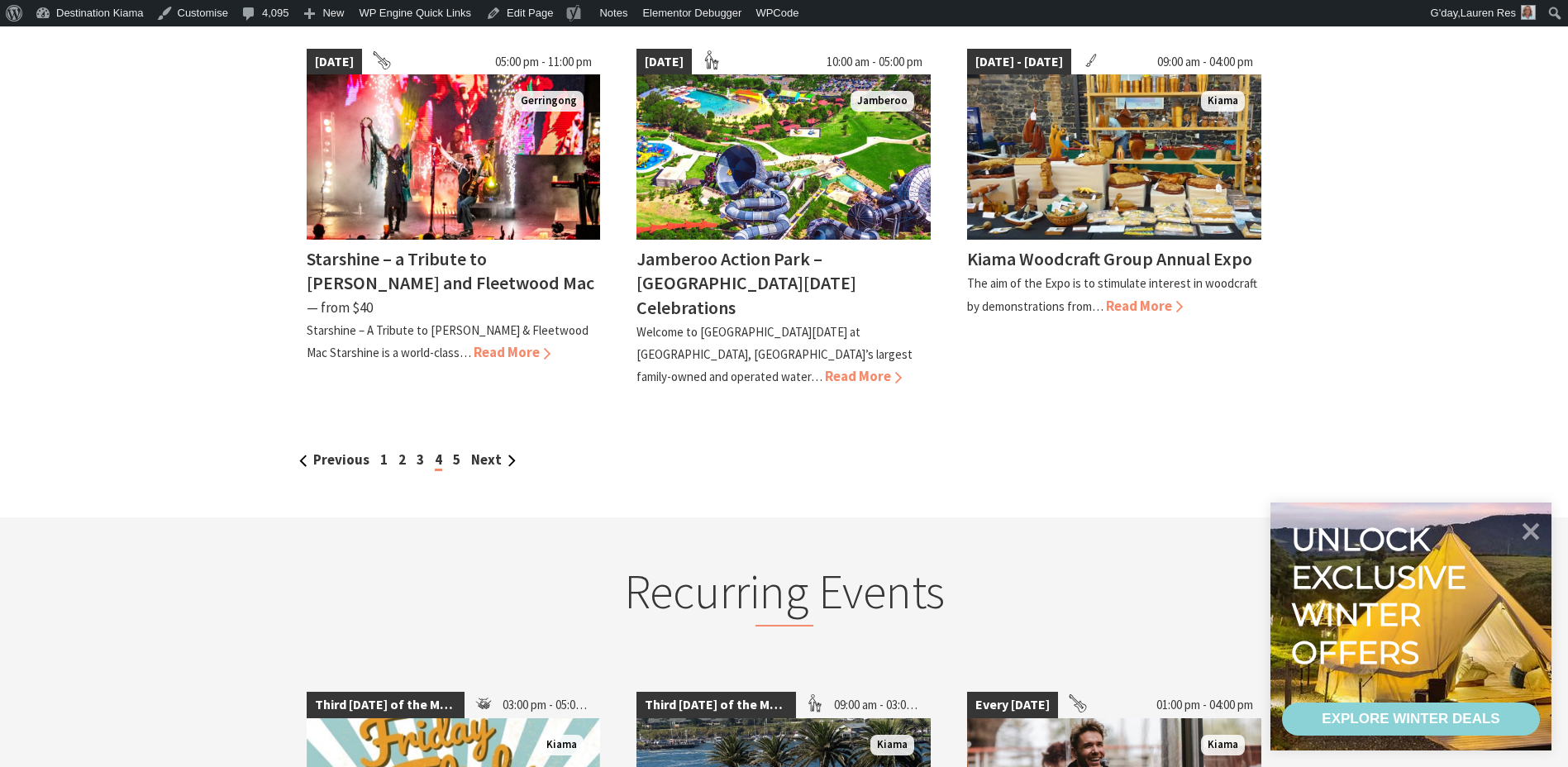
drag, startPoint x: 415, startPoint y: 434, endPoint x: 426, endPoint y: 428, distance: 12.5
click at [417, 451] on link "3" at bounding box center [420, 459] width 8 height 19
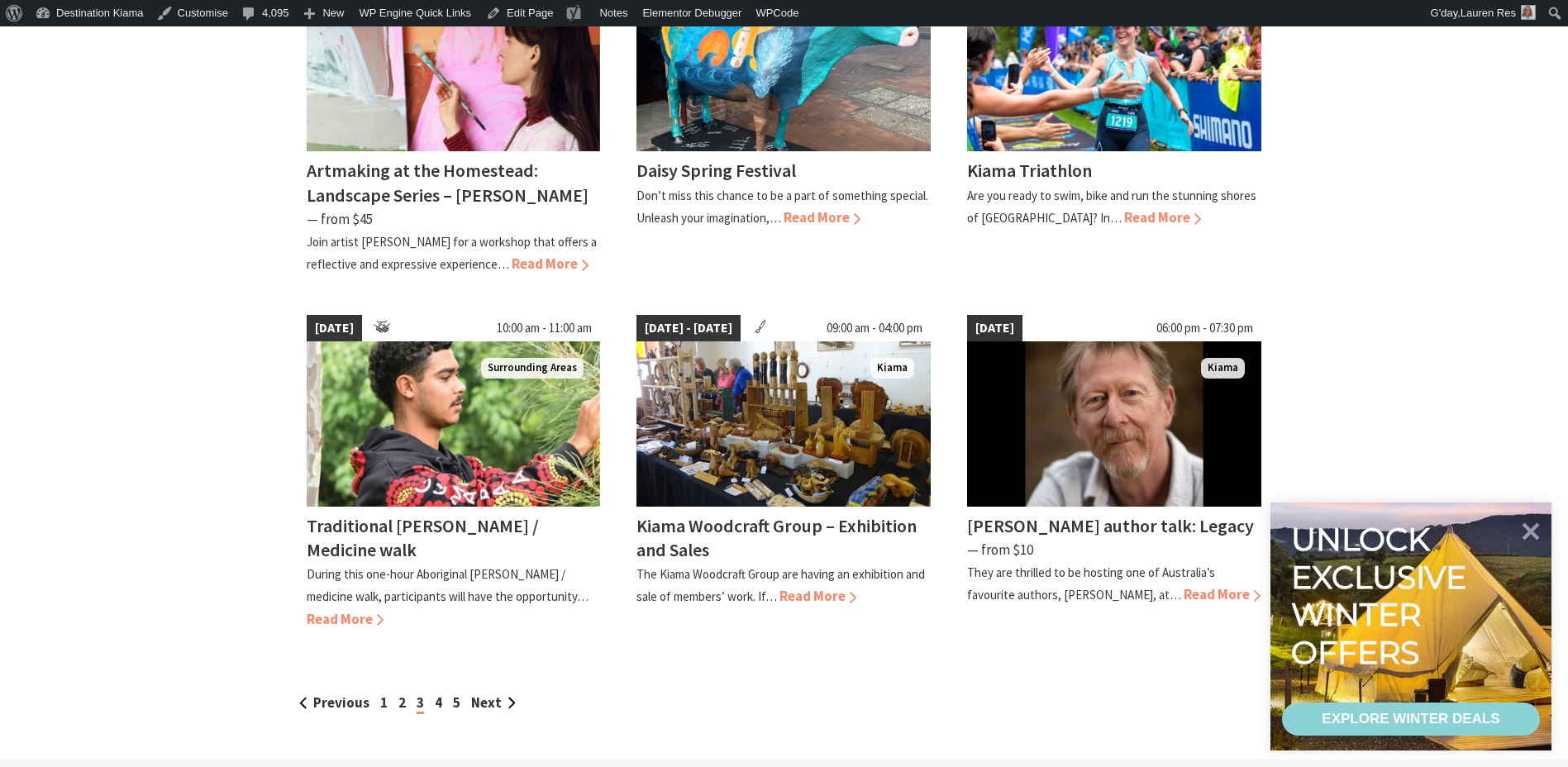
scroll to position [1570, 0]
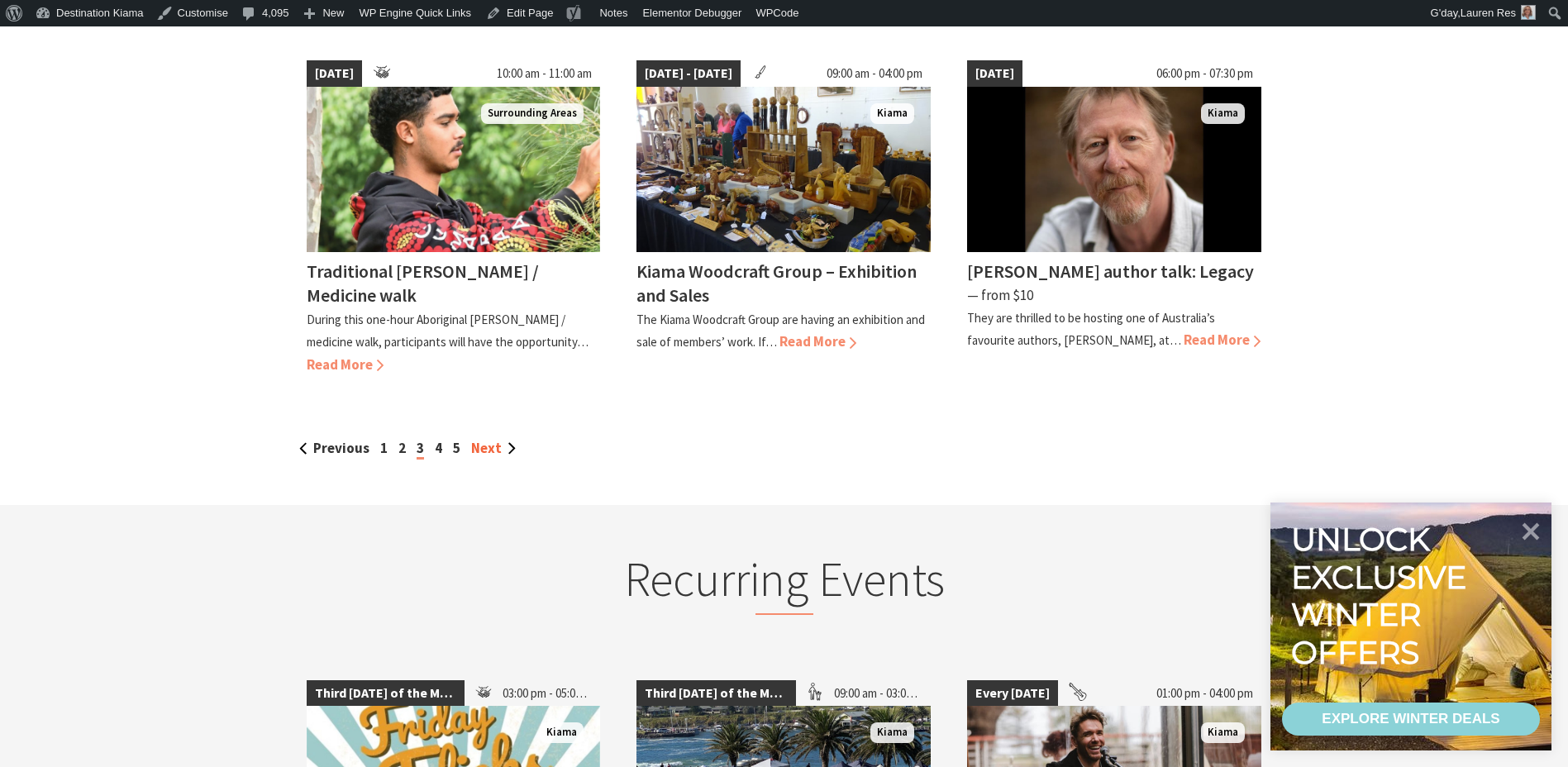
click at [498, 439] on link "Next" at bounding box center [494, 448] width 45 height 19
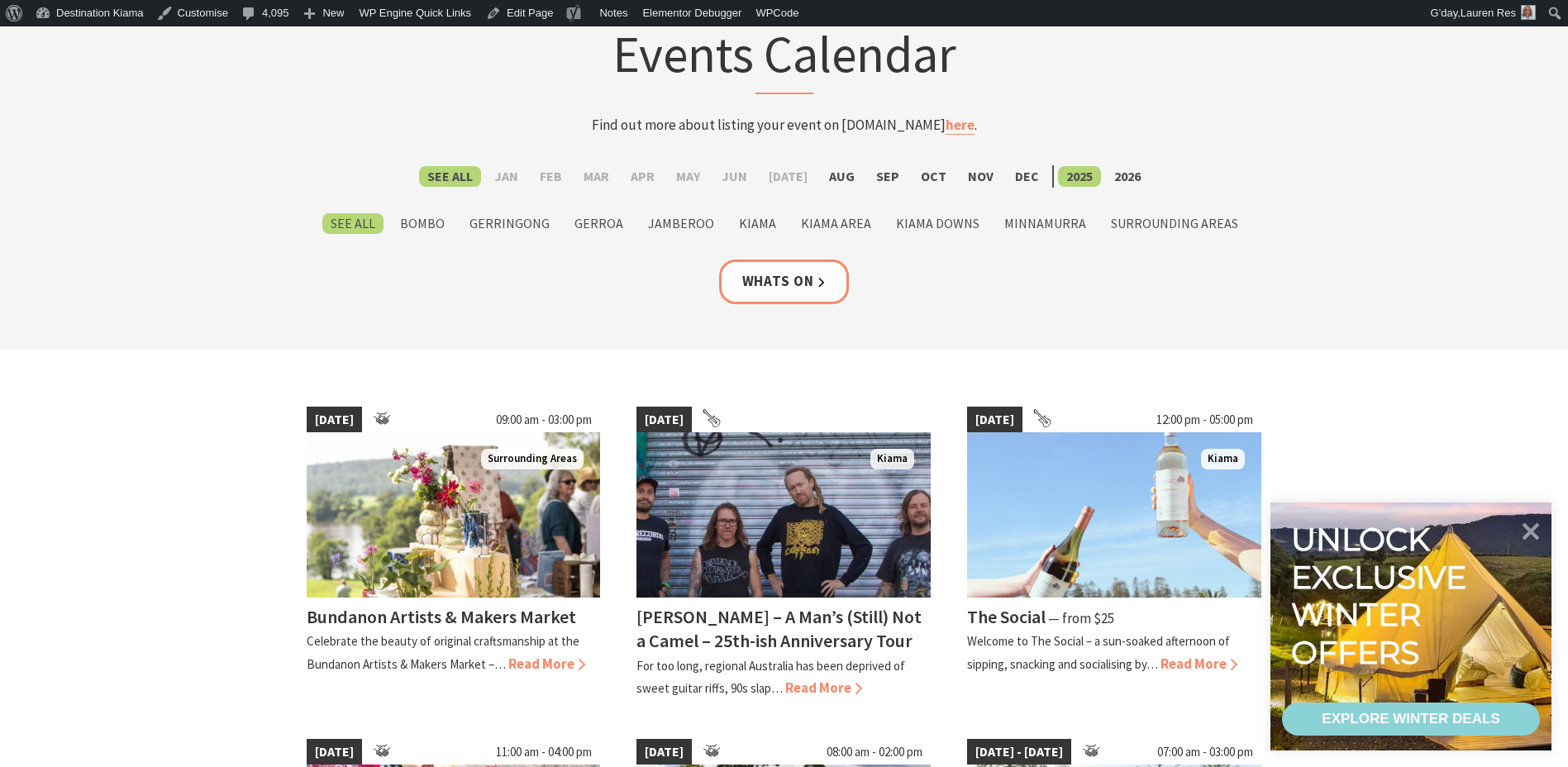
scroll to position [496, 0]
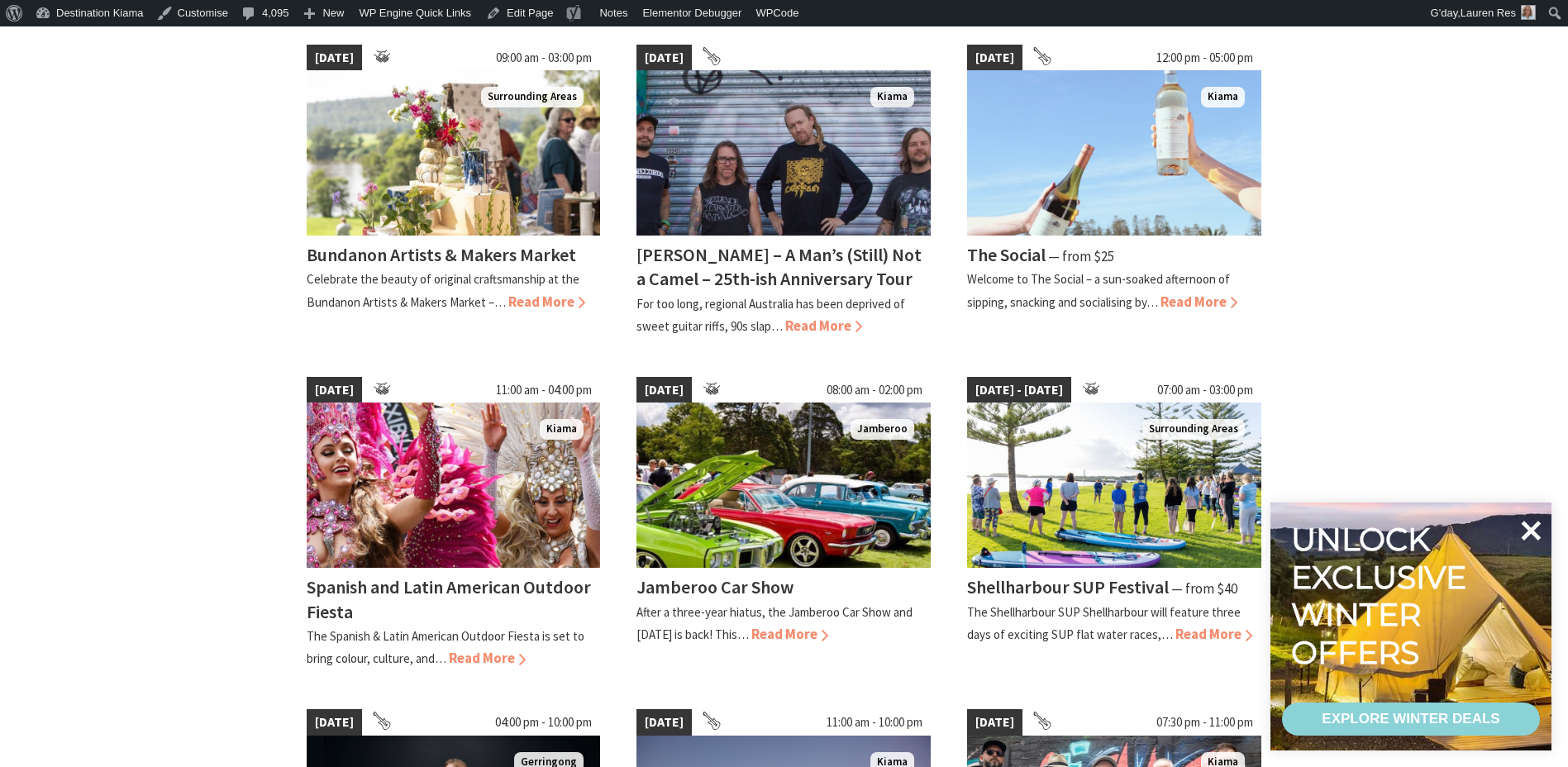
click at [1530, 532] on icon at bounding box center [1531, 531] width 20 height 20
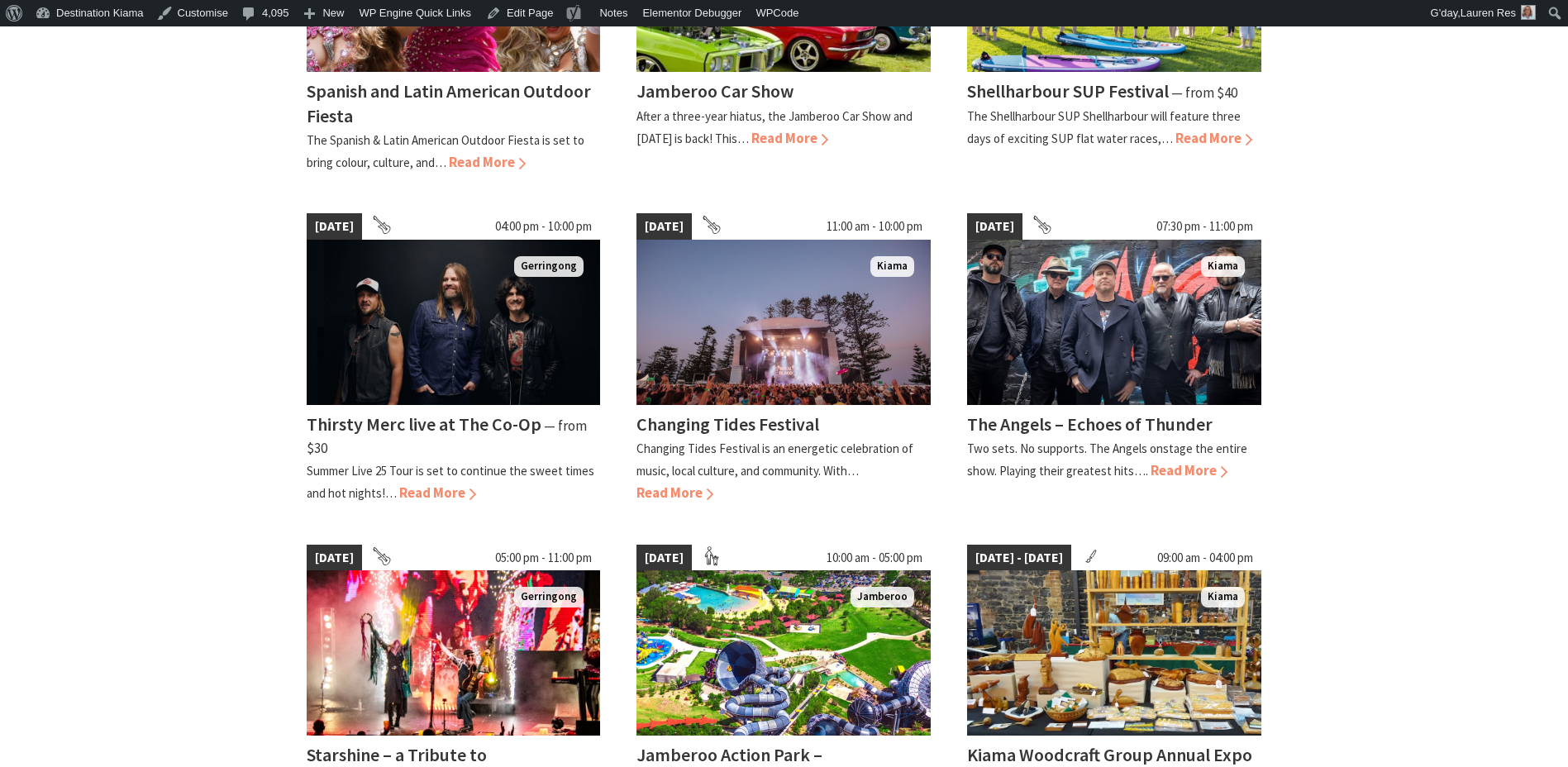
scroll to position [1075, 0]
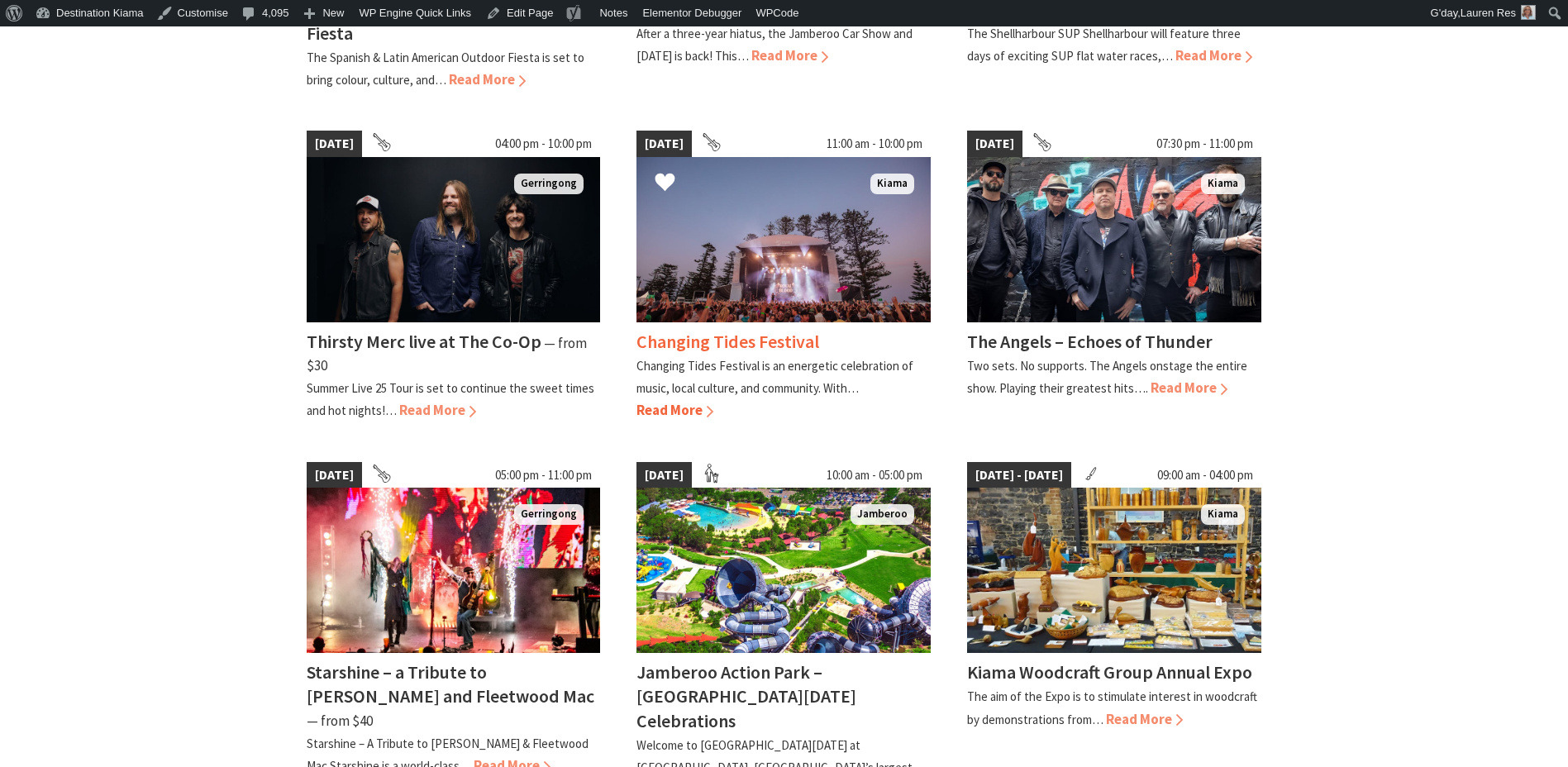
drag, startPoint x: 681, startPoint y: 348, endPoint x: 790, endPoint y: 252, distance: 145.2
click at [681, 347] on h4 "Changing Tides Festival" at bounding box center [728, 342] width 182 height 24
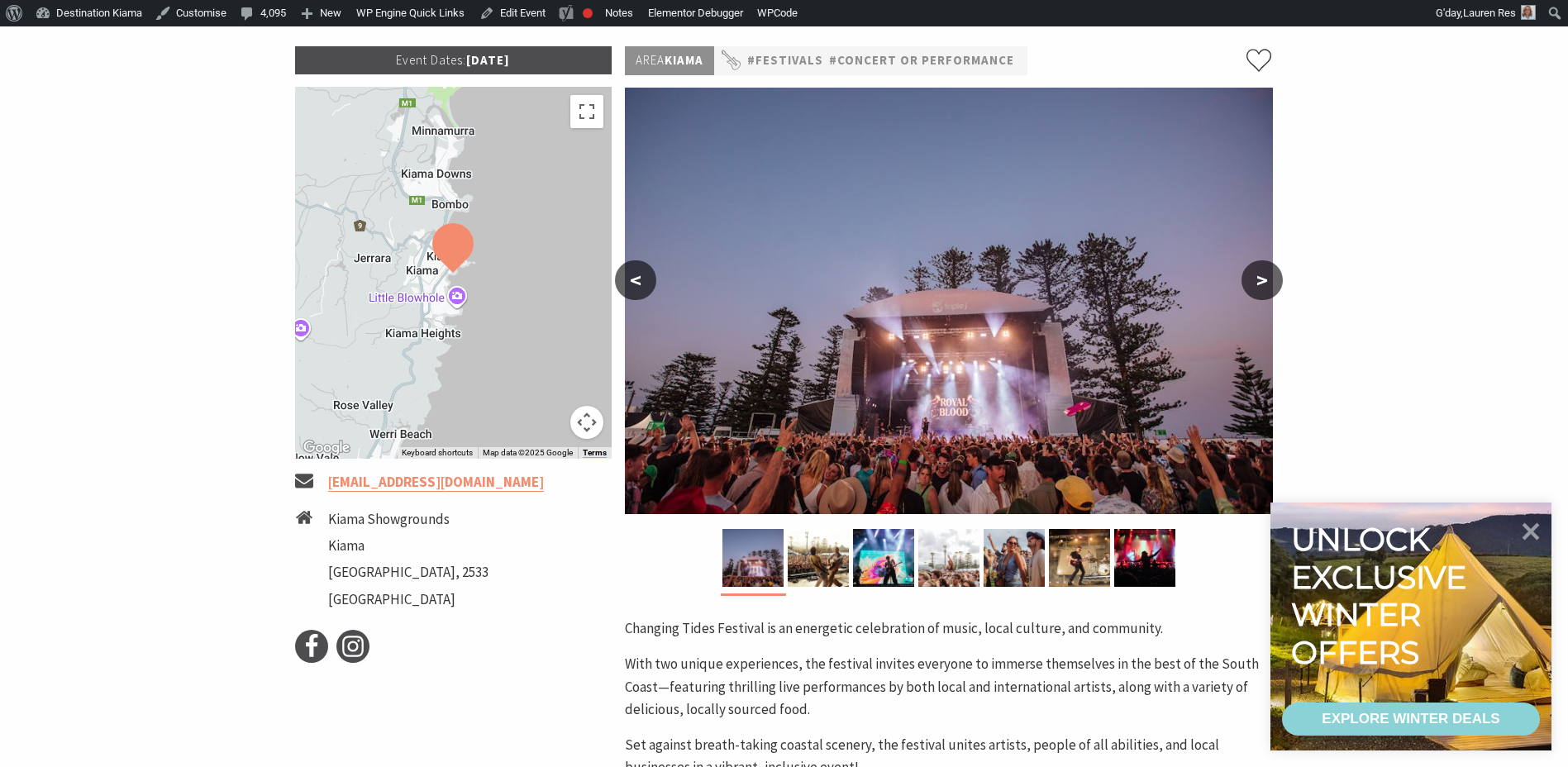
scroll to position [248, 0]
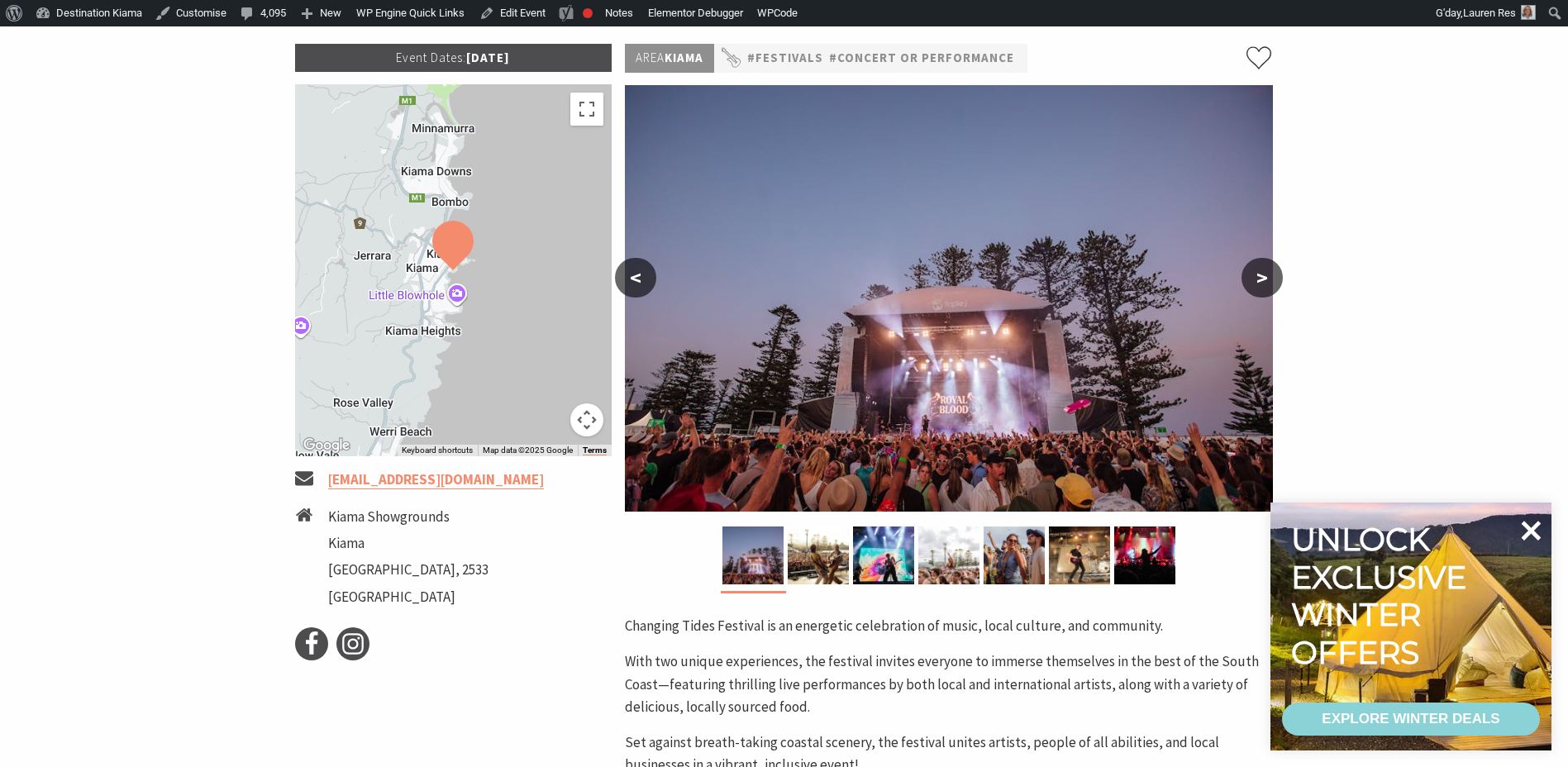
drag, startPoint x: 1525, startPoint y: 523, endPoint x: 1505, endPoint y: 496, distance: 33.6
click at [1523, 521] on icon at bounding box center [1530, 530] width 39 height 39
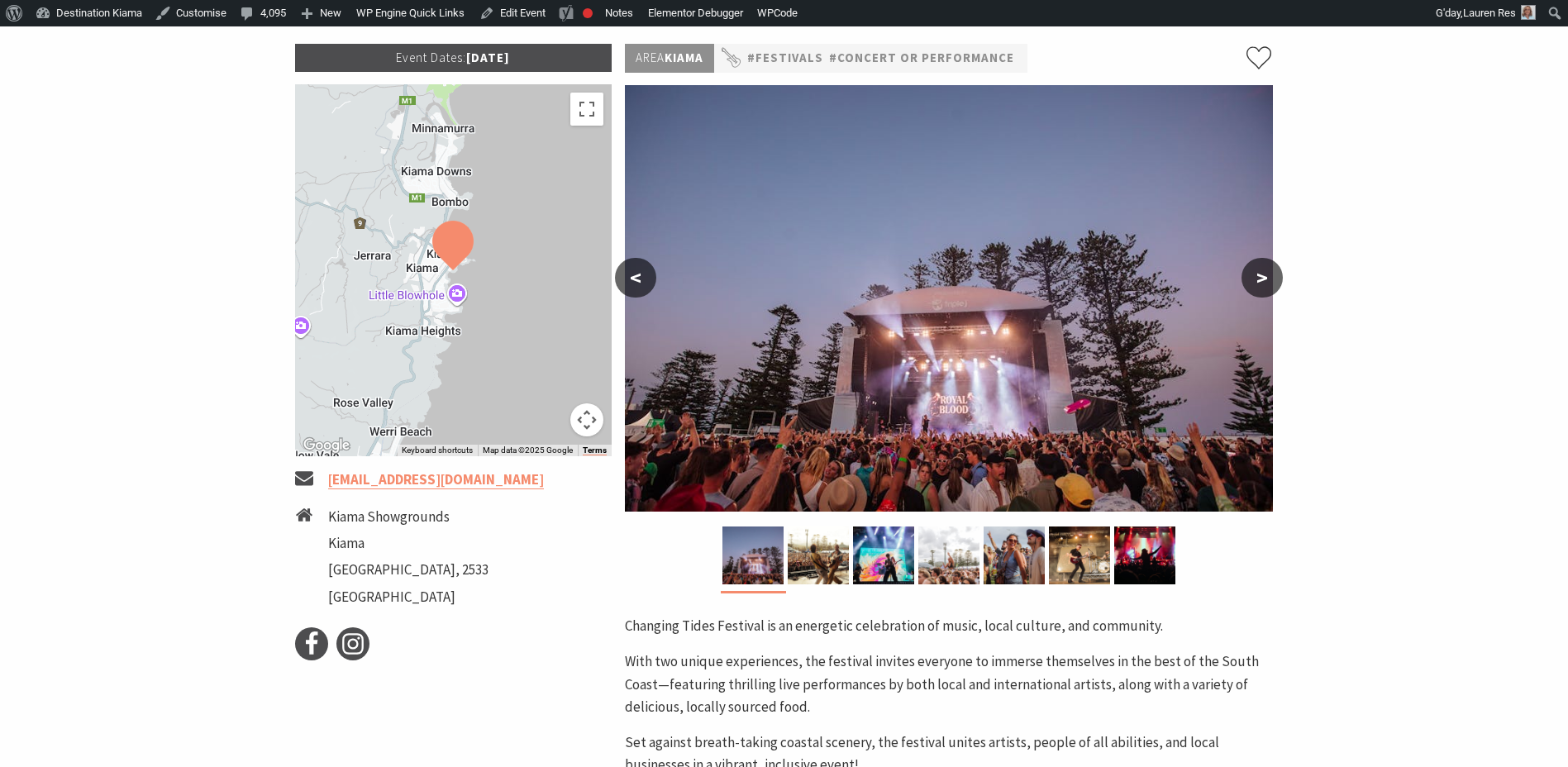
click at [1261, 267] on button ">" at bounding box center [1261, 277] width 41 height 39
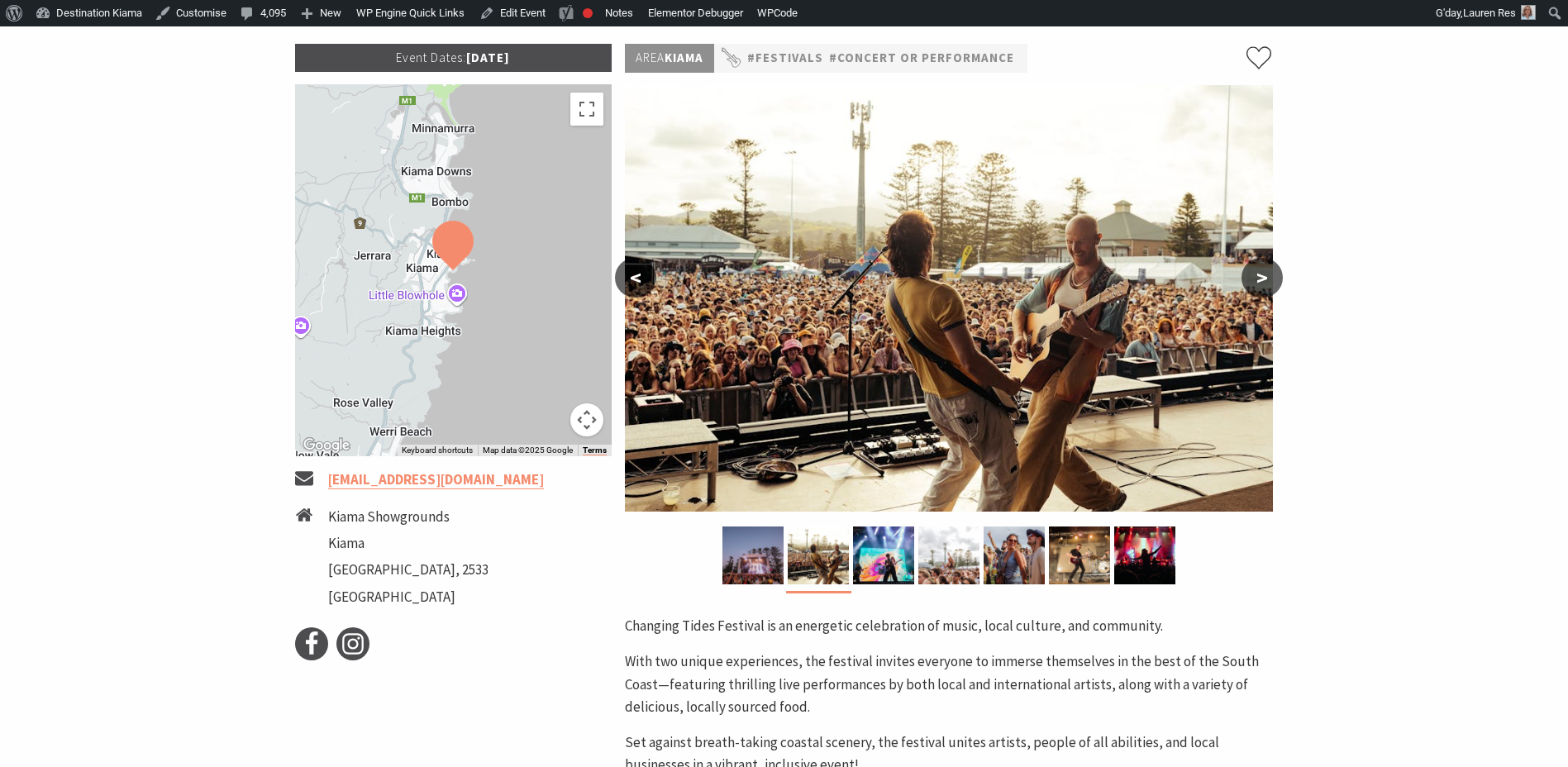
click at [1261, 267] on button ">" at bounding box center [1261, 277] width 41 height 39
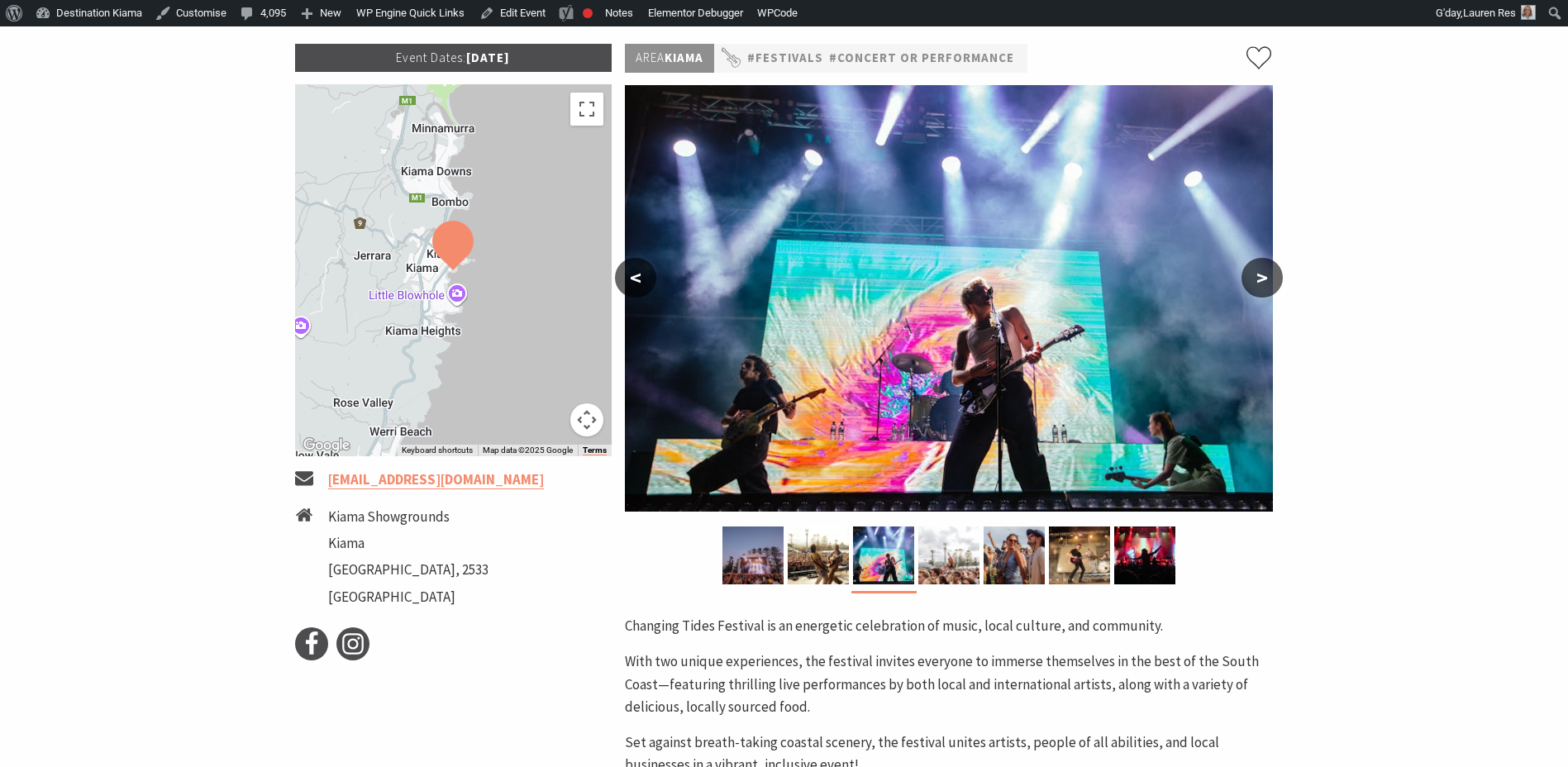
click at [1261, 267] on button ">" at bounding box center [1261, 277] width 41 height 39
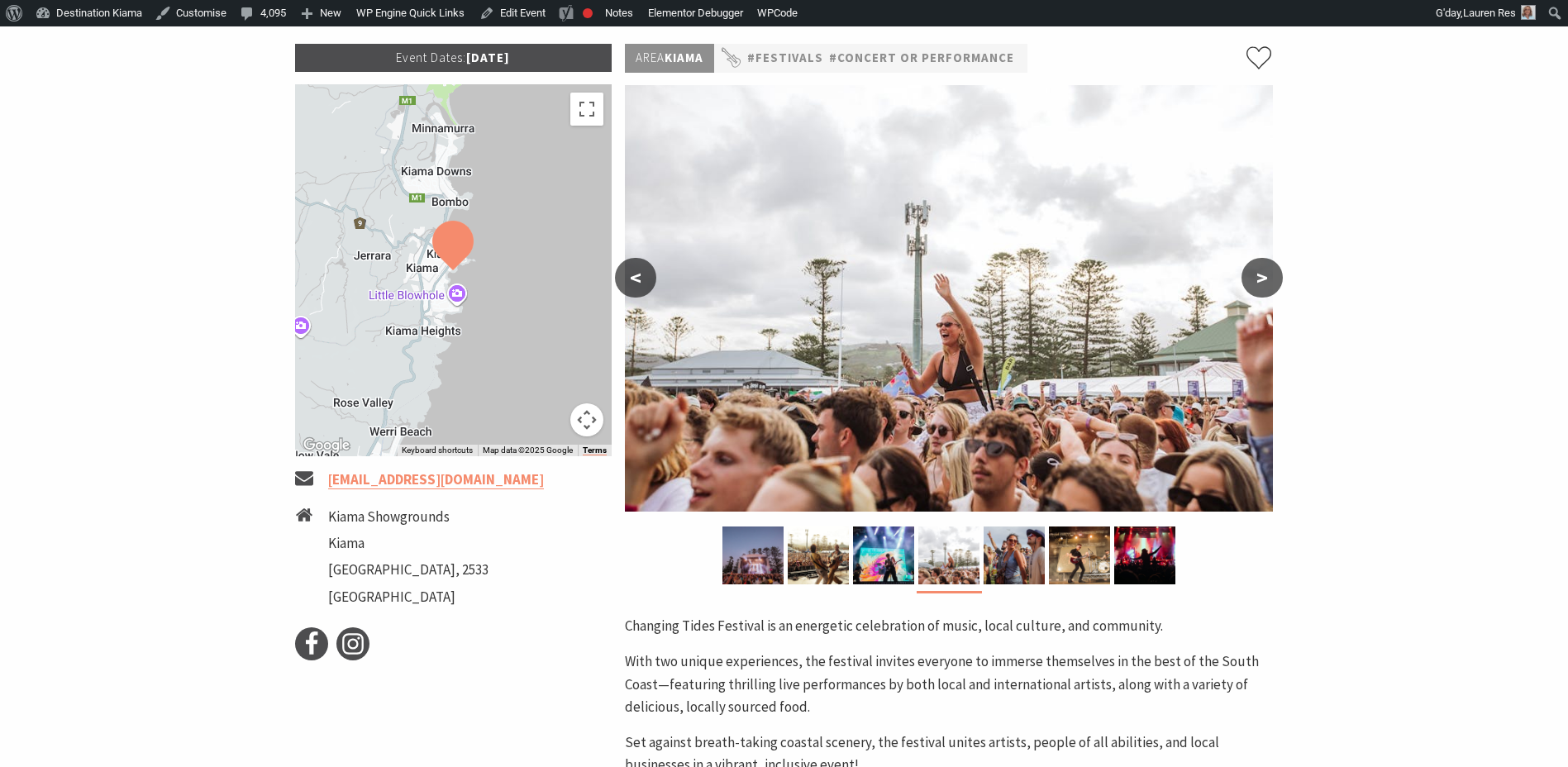
click at [1261, 267] on button ">" at bounding box center [1261, 277] width 41 height 39
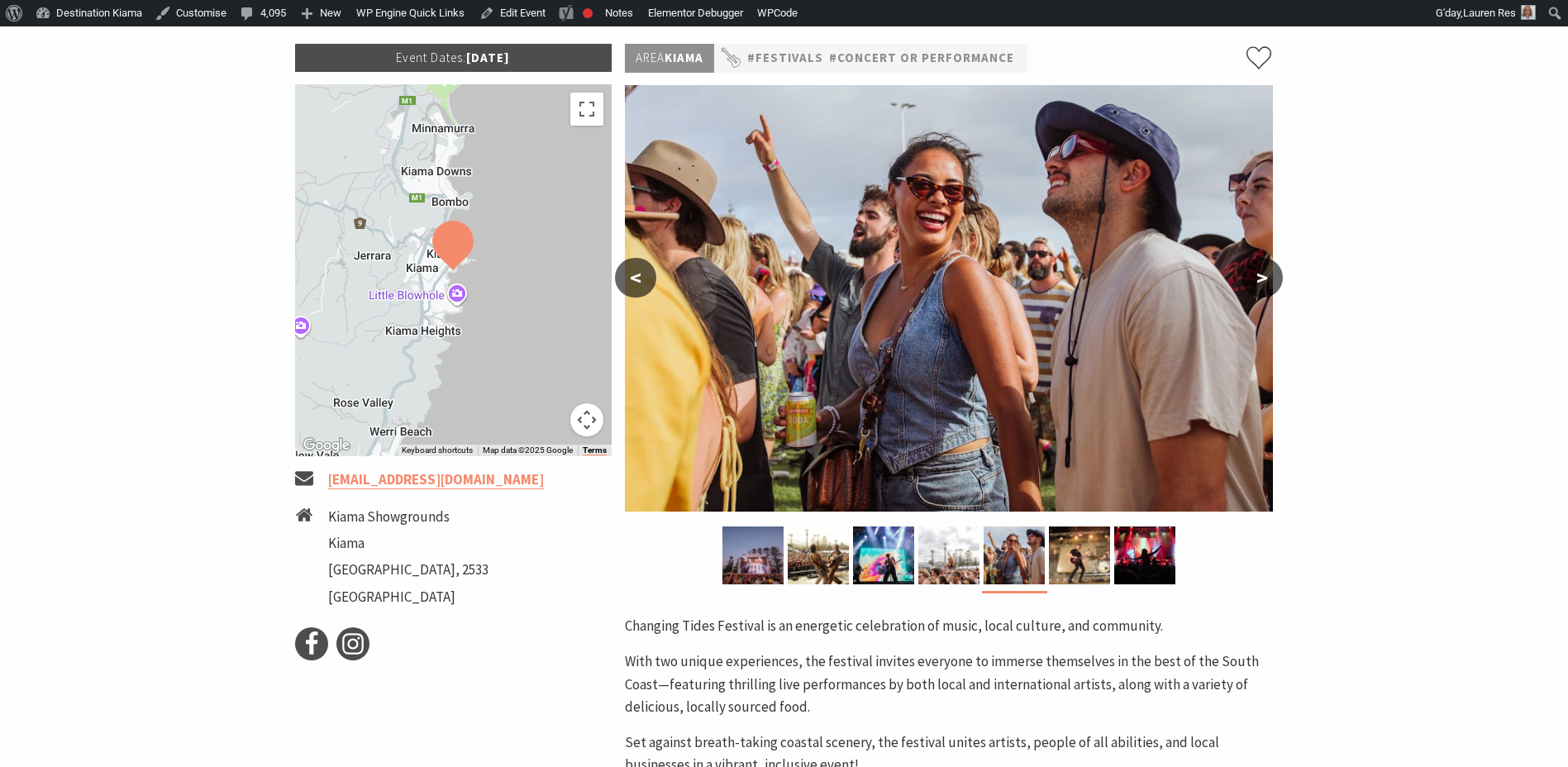
click at [1266, 276] on button ">" at bounding box center [1261, 277] width 41 height 39
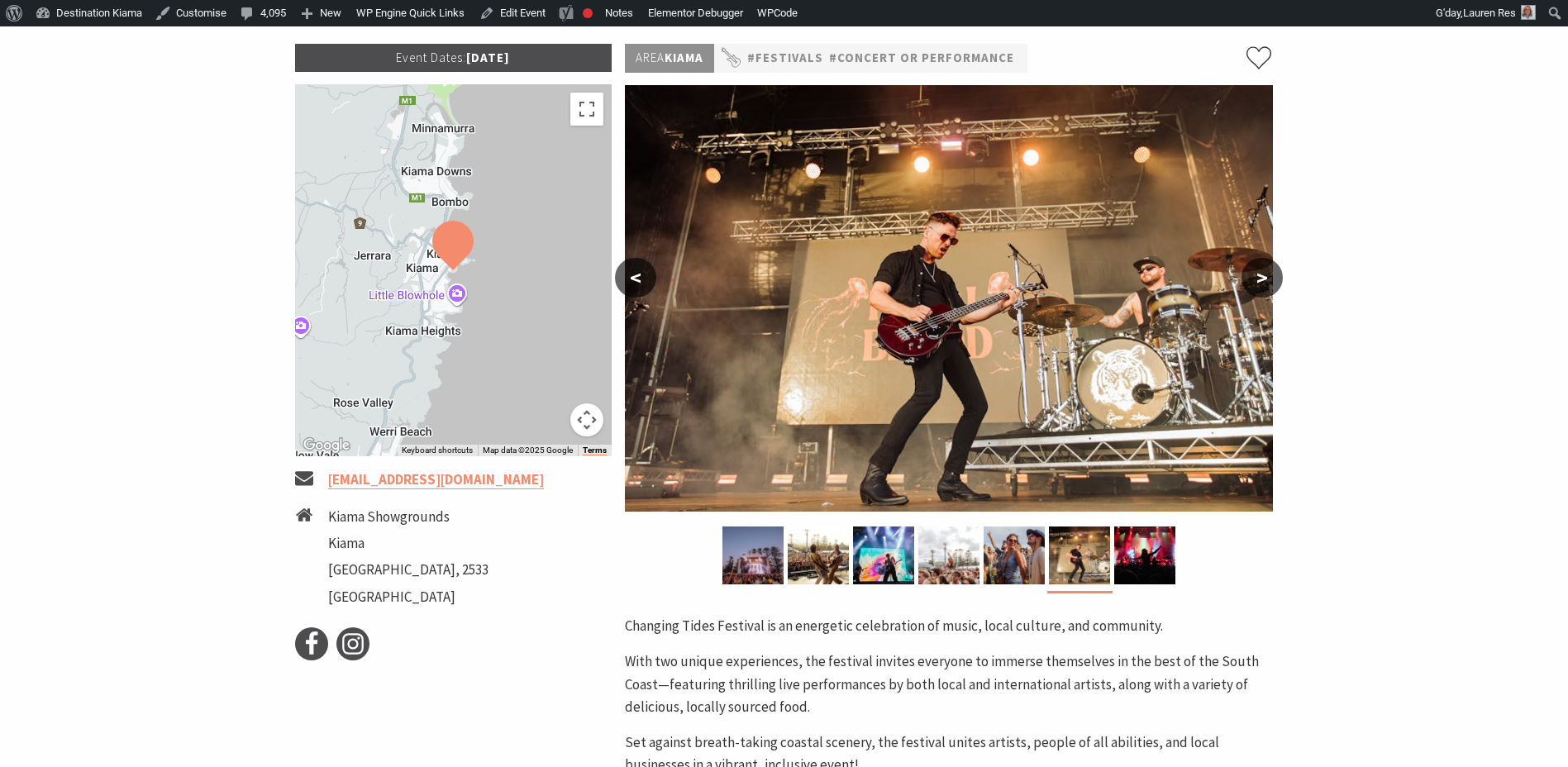
click at [1261, 277] on button ">" at bounding box center [1261, 277] width 41 height 39
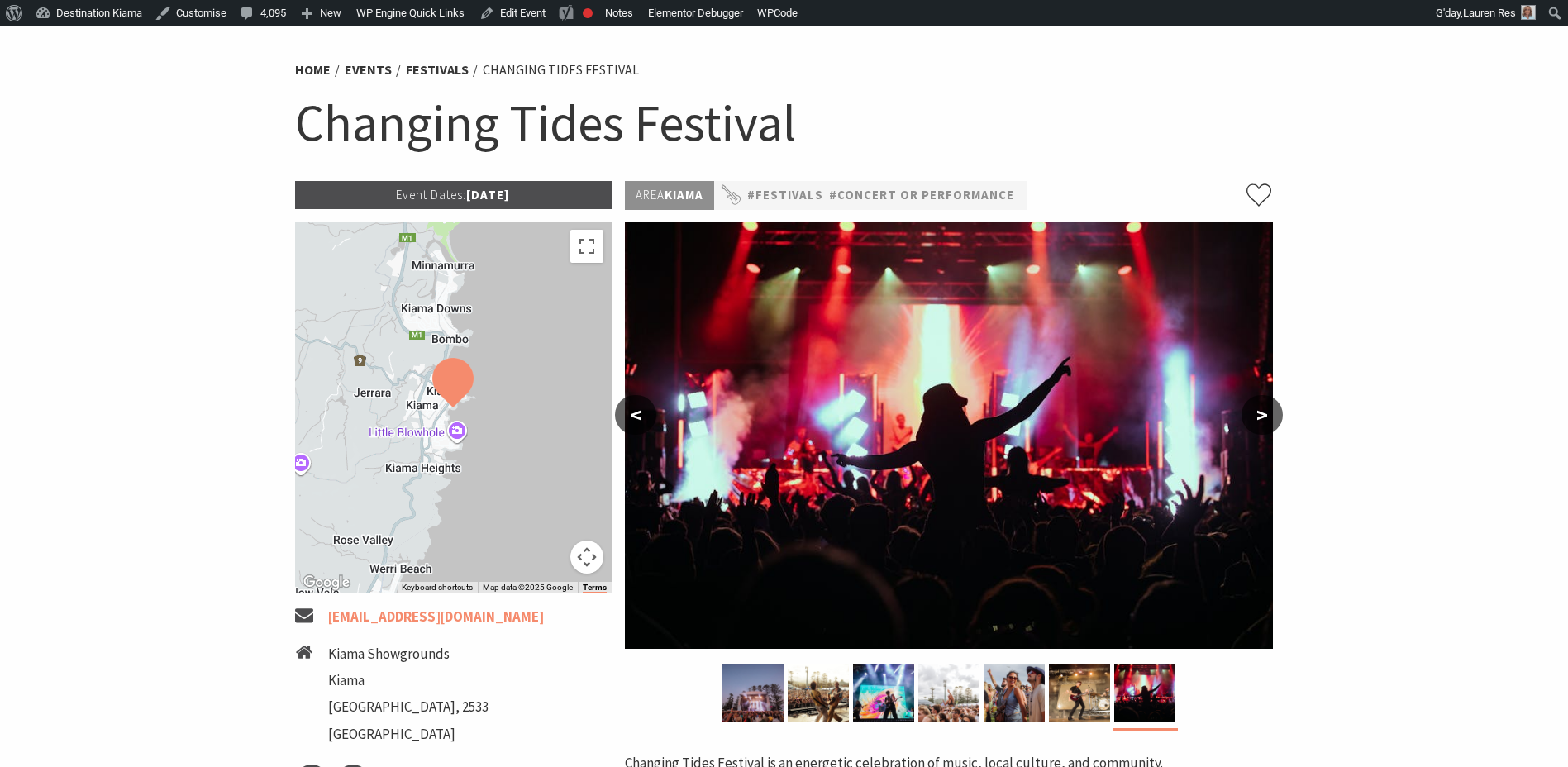
scroll to position [330, 0]
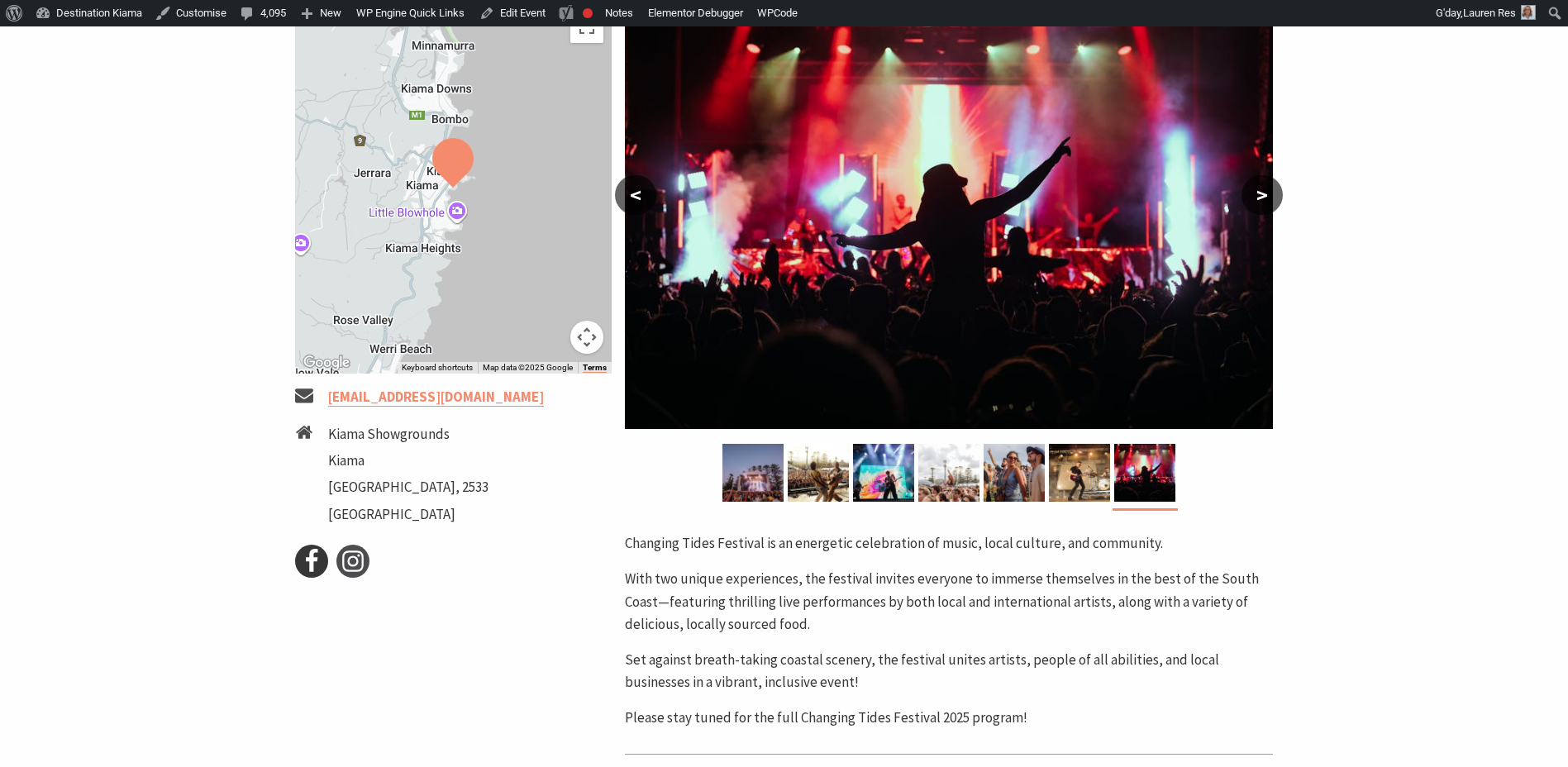
click at [313, 568] on icon at bounding box center [310, 560] width 24 height 24
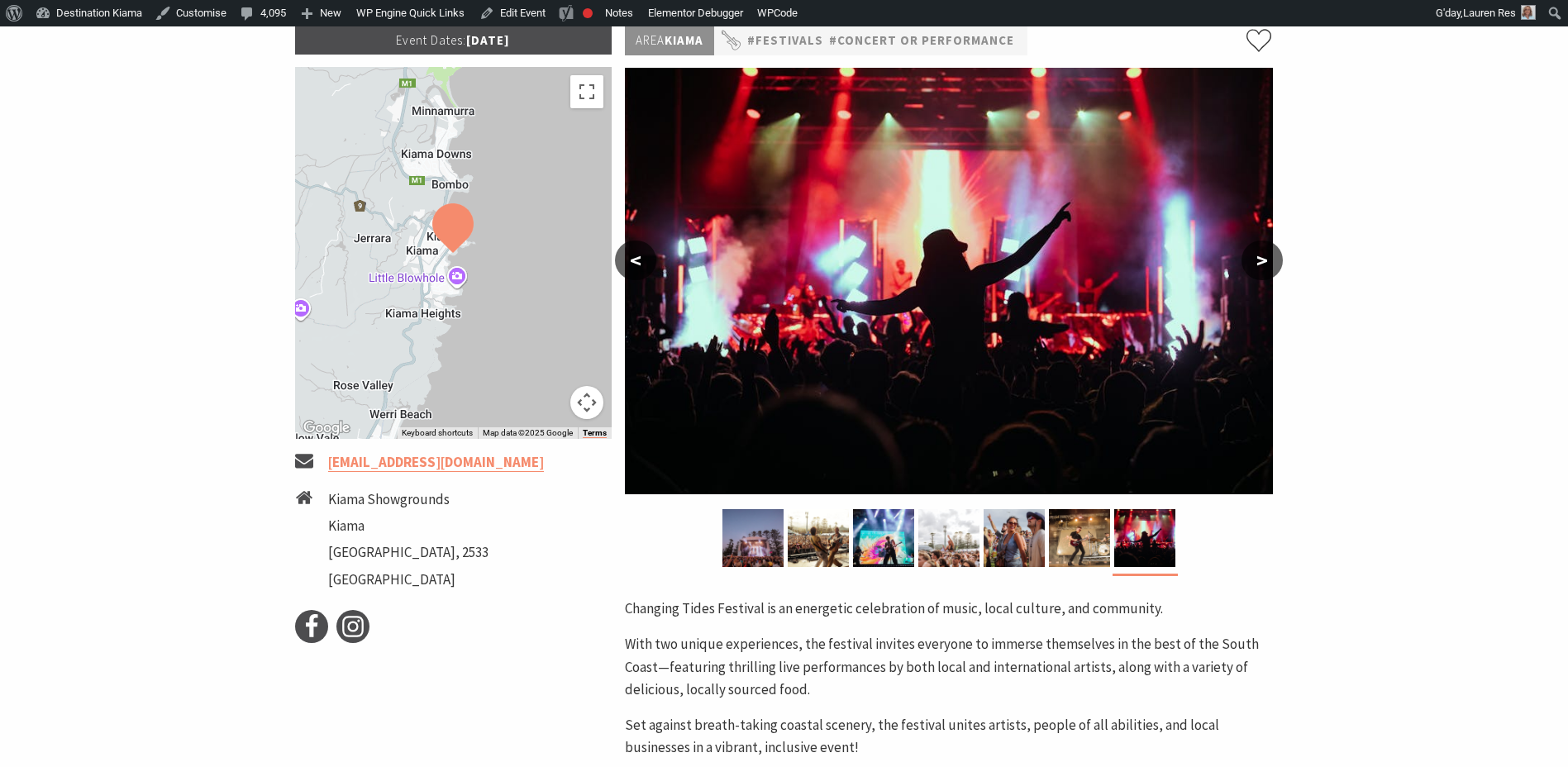
scroll to position [82, 0]
